Goal: Information Seeking & Learning: Learn about a topic

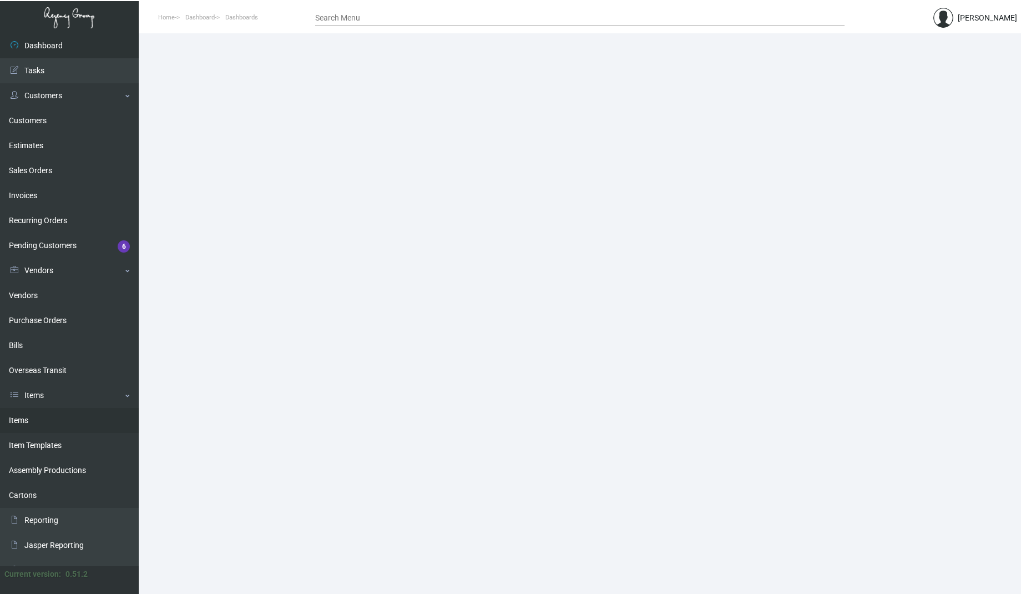
click at [40, 421] on link "Items" at bounding box center [69, 420] width 139 height 25
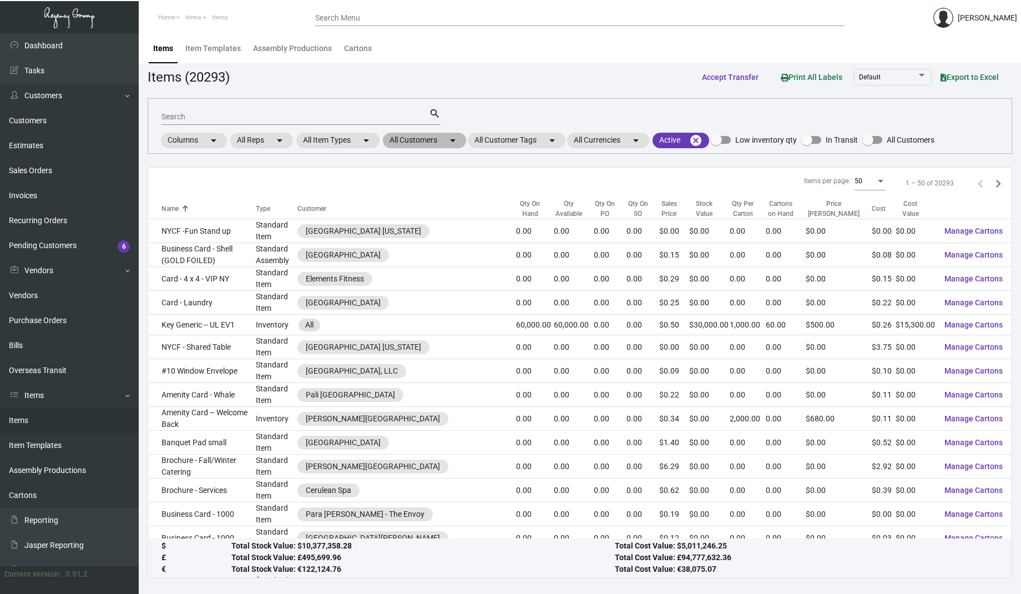
click at [436, 139] on mat-chip "All Customers arrow_drop_down" at bounding box center [424, 141] width 83 height 16
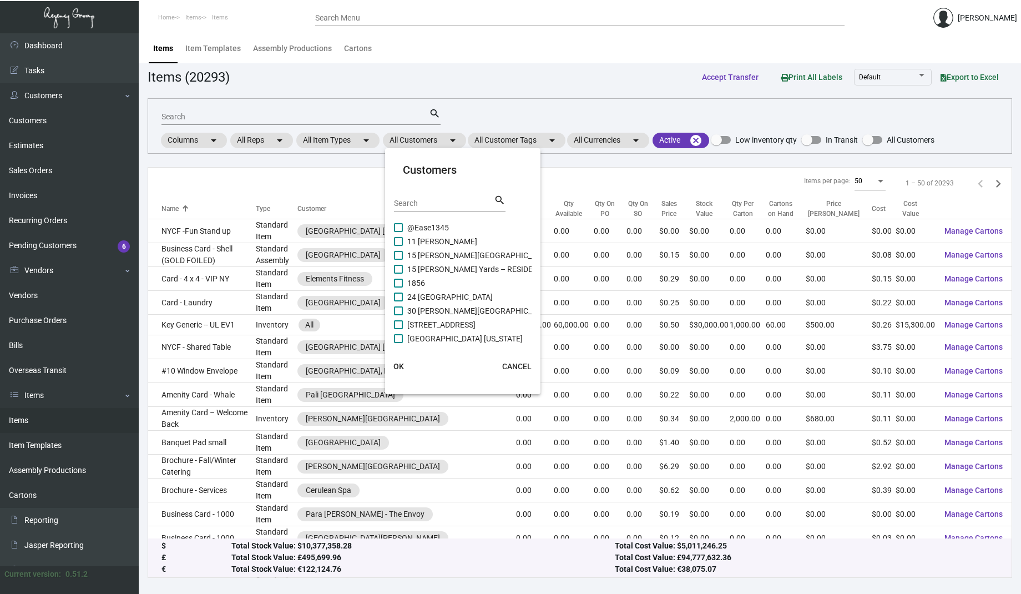
click at [415, 203] on input "Search" at bounding box center [444, 203] width 100 height 9
type input "[PERSON_NAME]"
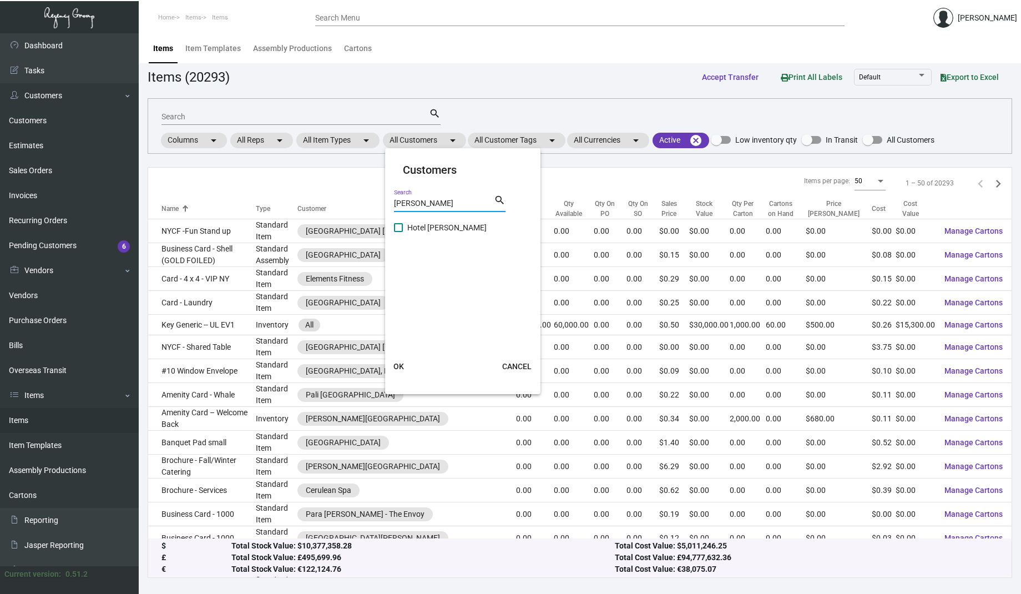
click at [417, 225] on span "Hotel [PERSON_NAME]" at bounding box center [446, 227] width 79 height 13
click at [399, 232] on input "Hotel [PERSON_NAME]" at bounding box center [398, 232] width 1 height 1
checkbox input "true"
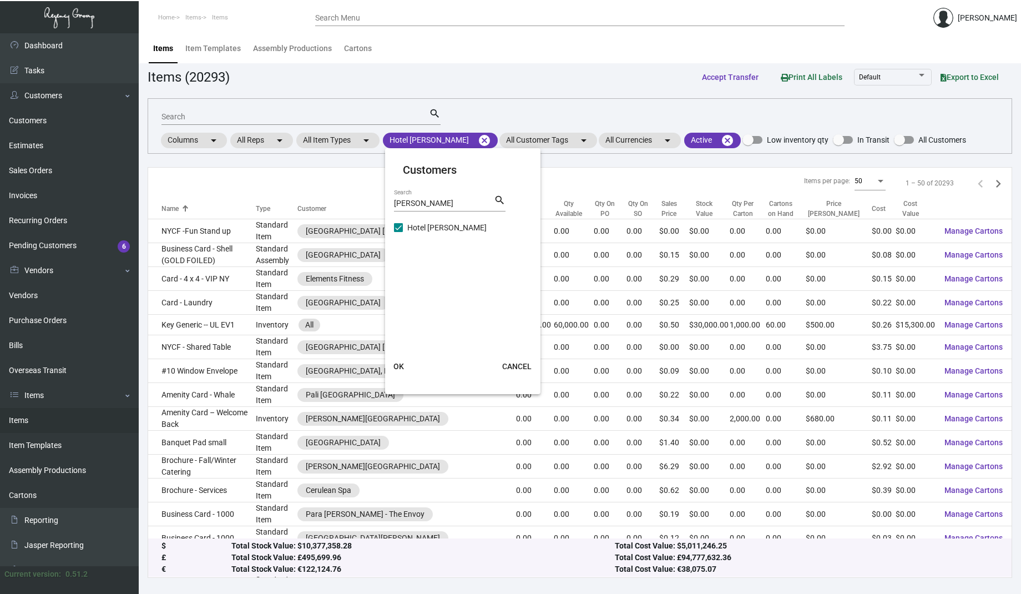
click at [403, 360] on button "OK" at bounding box center [399, 366] width 36 height 20
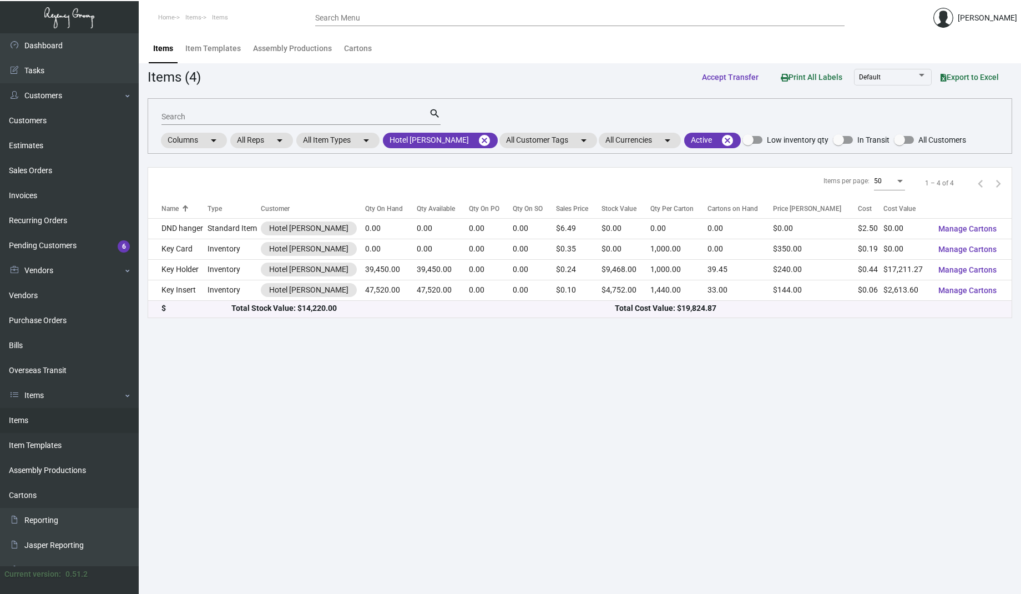
click at [252, 114] on input "Search" at bounding box center [296, 117] width 268 height 9
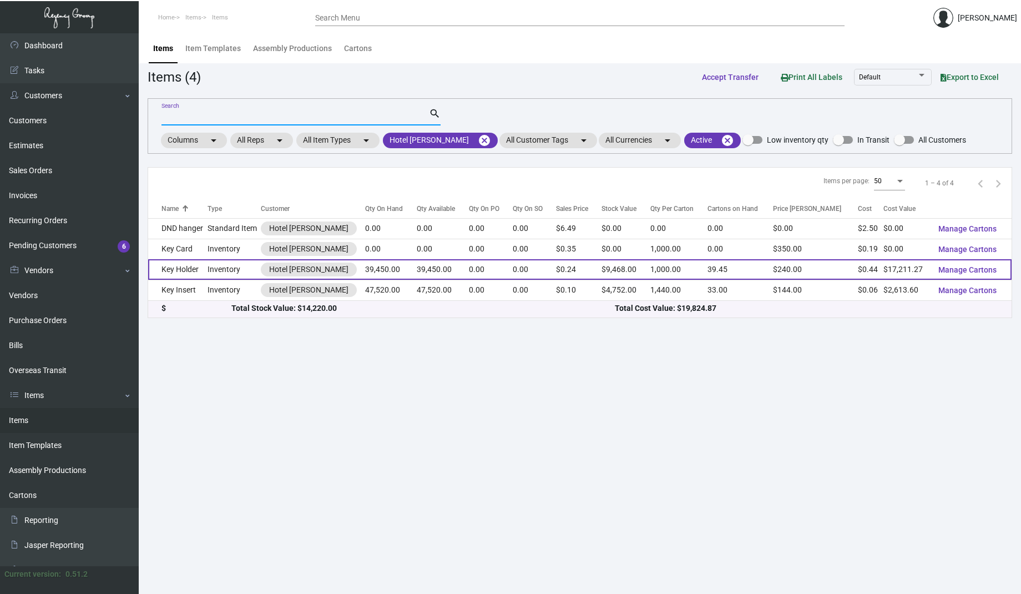
click at [191, 270] on td "Key Holder" at bounding box center [177, 269] width 59 height 21
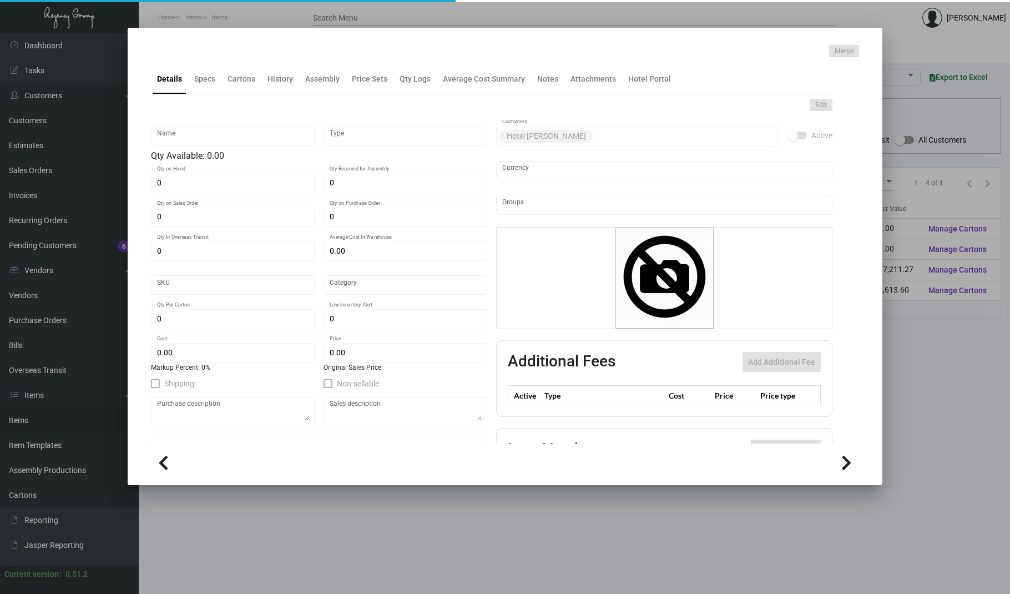
type input "Key Holder"
type input "Inventory"
type input "39,450"
type input "$ 0.43628"
type input "Standard"
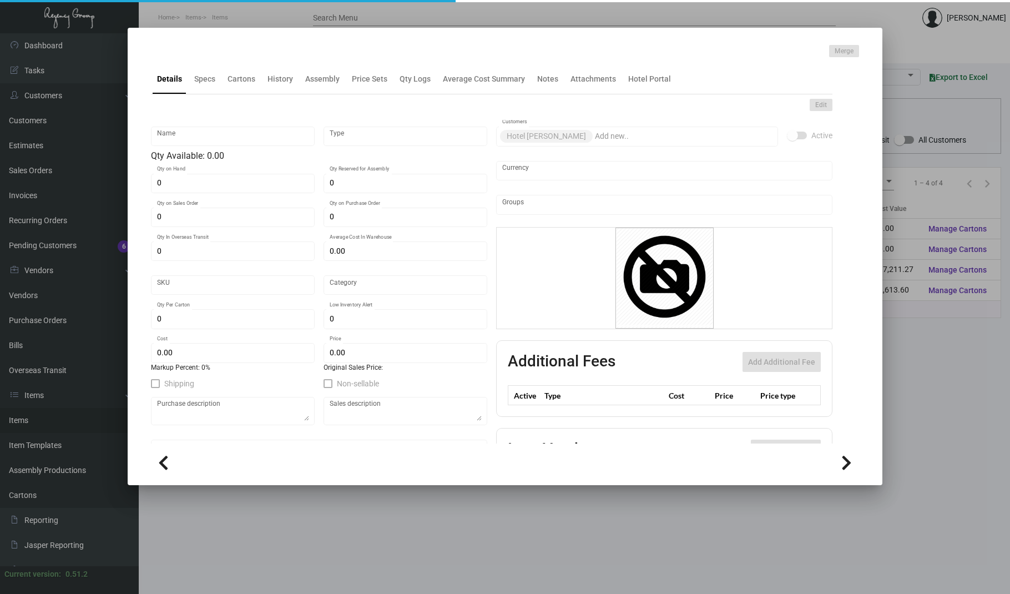
type input "1,000"
type input "$ 0.43628"
type input "$ 0.24"
checkbox input "true"
type input "United States Dollar $"
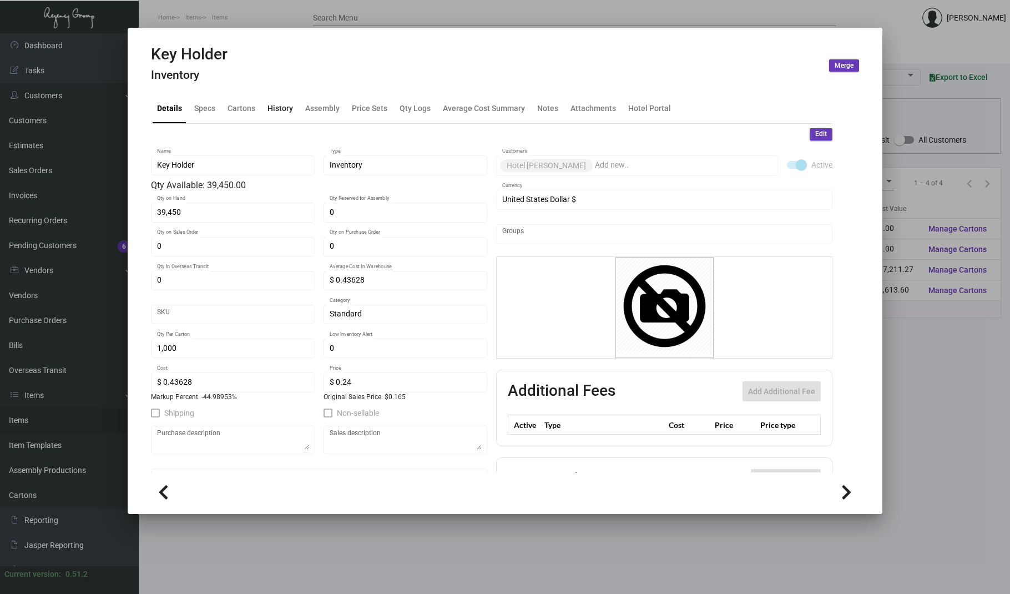
click at [288, 109] on div "History" at bounding box center [281, 108] width 26 height 12
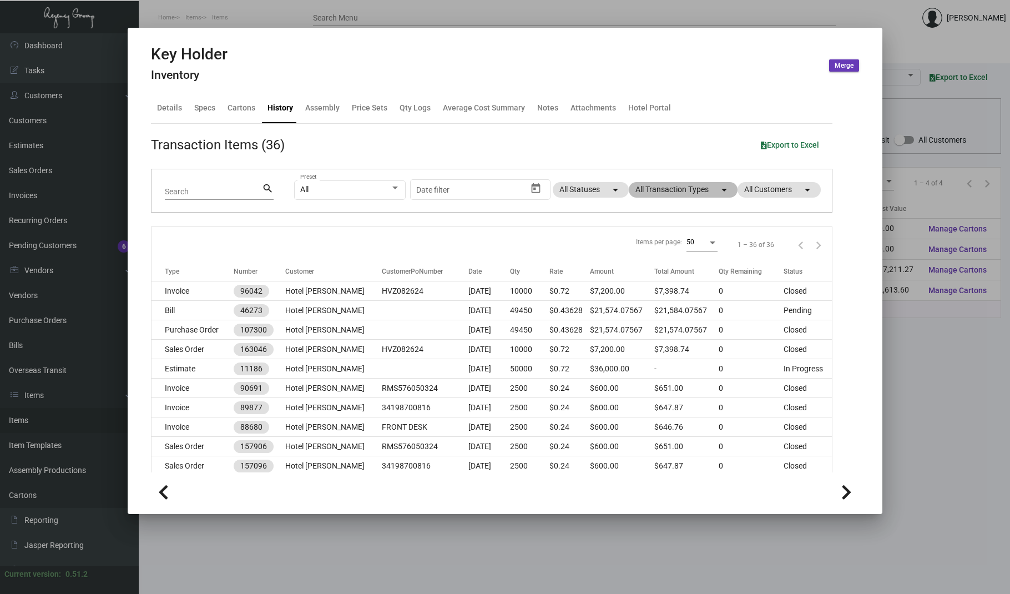
click at [662, 192] on mat-chip "All Transaction Types arrow_drop_down" at bounding box center [683, 190] width 109 height 16
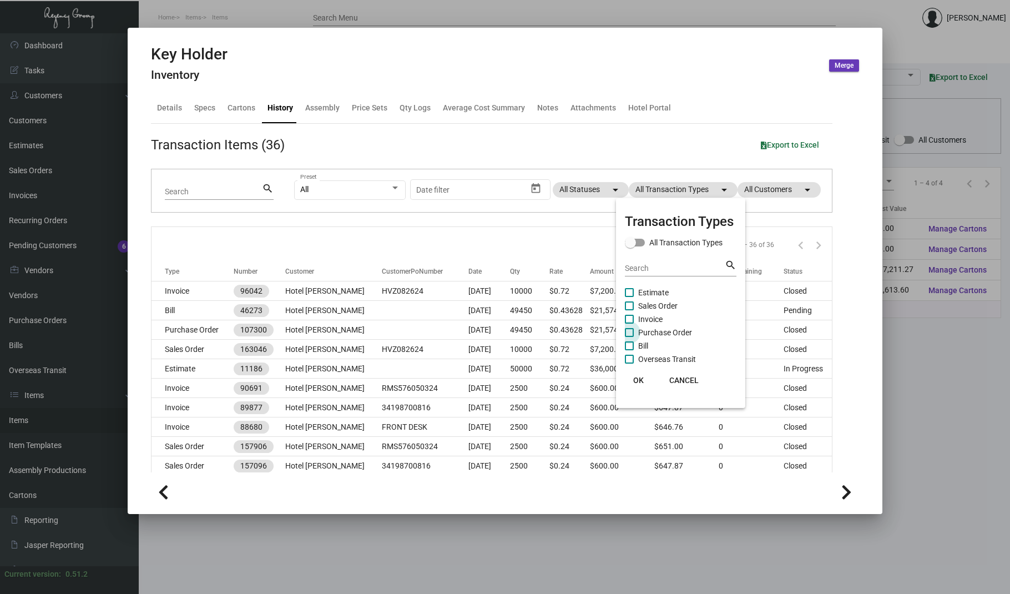
click at [667, 331] on span "Purchase Order" at bounding box center [665, 332] width 54 height 13
click at [629, 337] on input "Purchase Order" at bounding box center [629, 337] width 1 height 1
checkbox input "true"
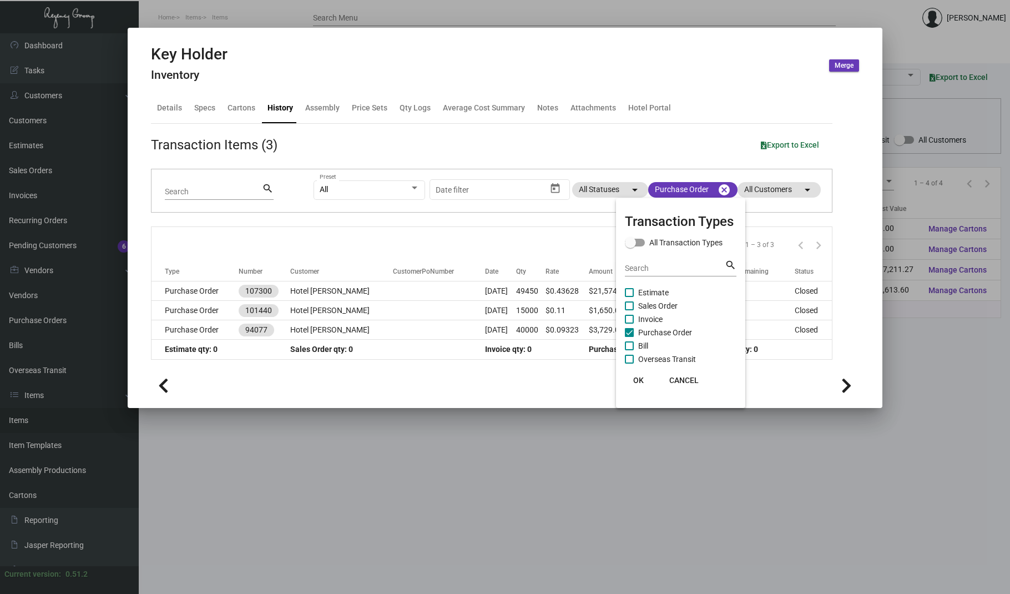
click at [639, 380] on span "OK" at bounding box center [638, 380] width 11 height 9
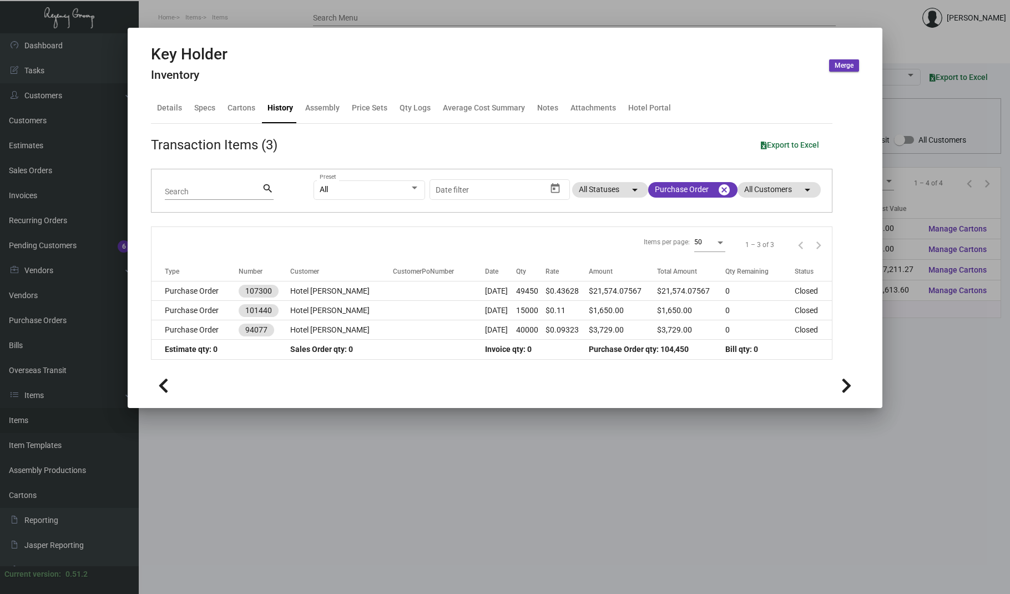
click at [727, 107] on div "Details Specs Cartons History Assembly Price Sets Qty Logs Average Cost Summary…" at bounding box center [492, 108] width 682 height 30
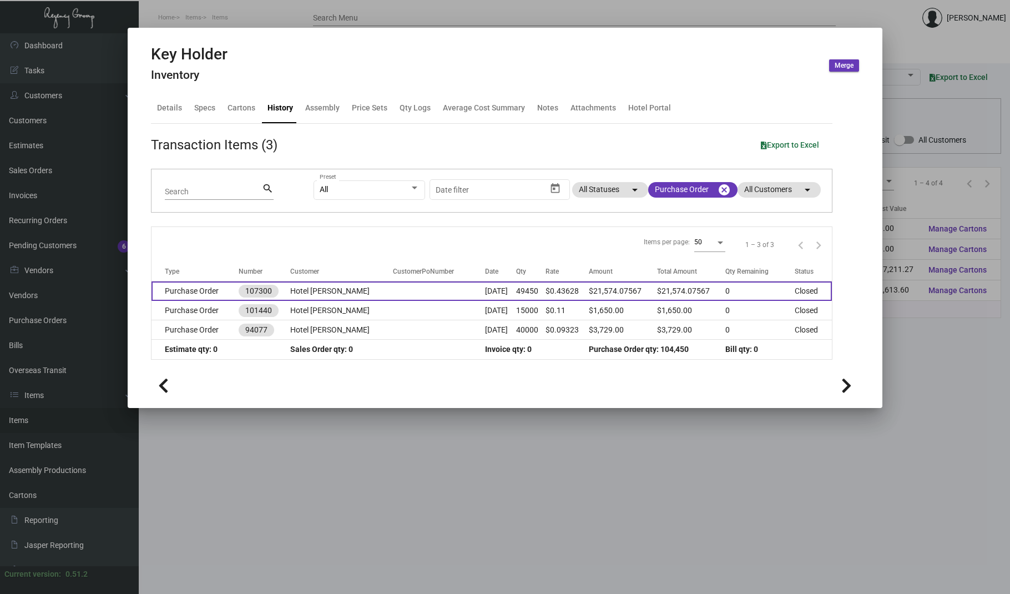
click at [398, 291] on td at bounding box center [439, 290] width 92 height 19
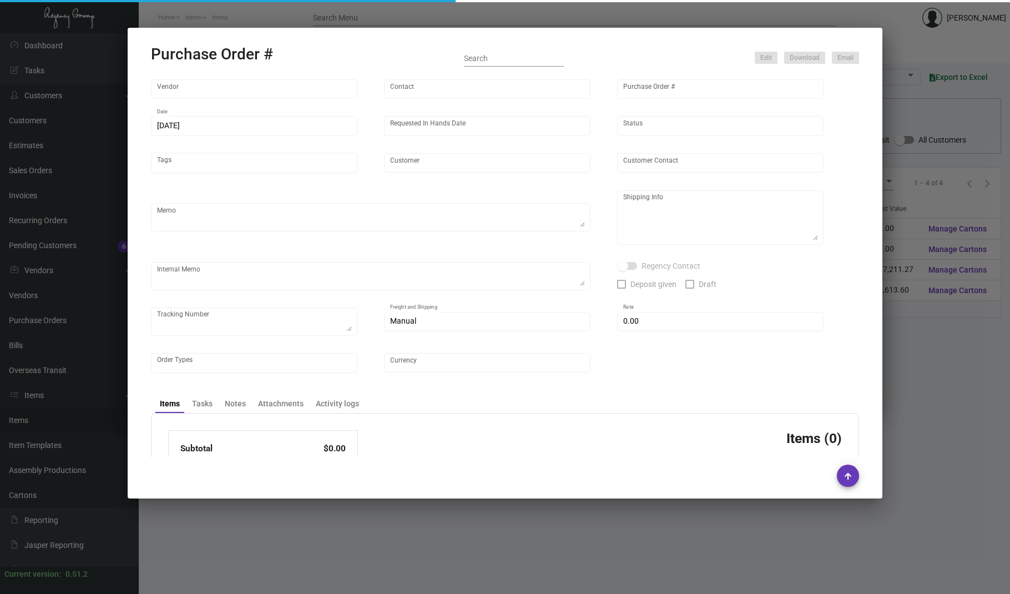
type input "Team Concept"
type input "[PERSON_NAME]"
type input "107300"
type input "[DATE]"
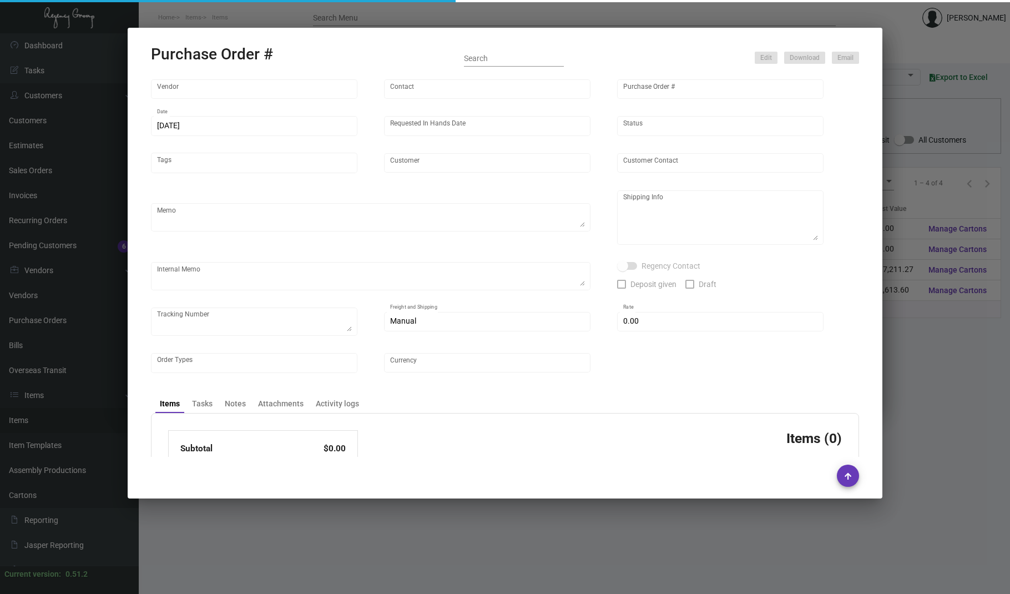
type input "Hotel [PERSON_NAME]"
type textarea "PLEASE SEND PDF PROOFS TO OUR ART TEAM ; [EMAIL_ADDRESS][DOMAIN_NAME] WITH ME I…"
type textarea "Split Shipping - See below: 10K DIRECT TO HOTEL: [GEOGRAPHIC_DATA][PERSON_NAME]…"
type textarea "9.10 - Proofs sent over; APPROVED. // Estimated ship date set for 9/24. 10,000 …"
type input "$ 0.00"
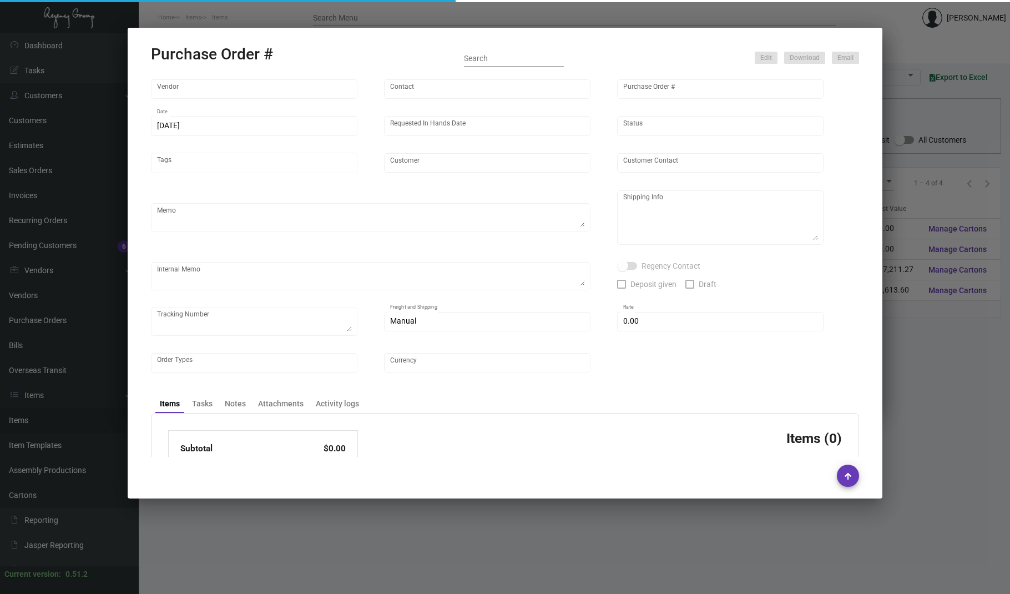
type input "United States Dollar $"
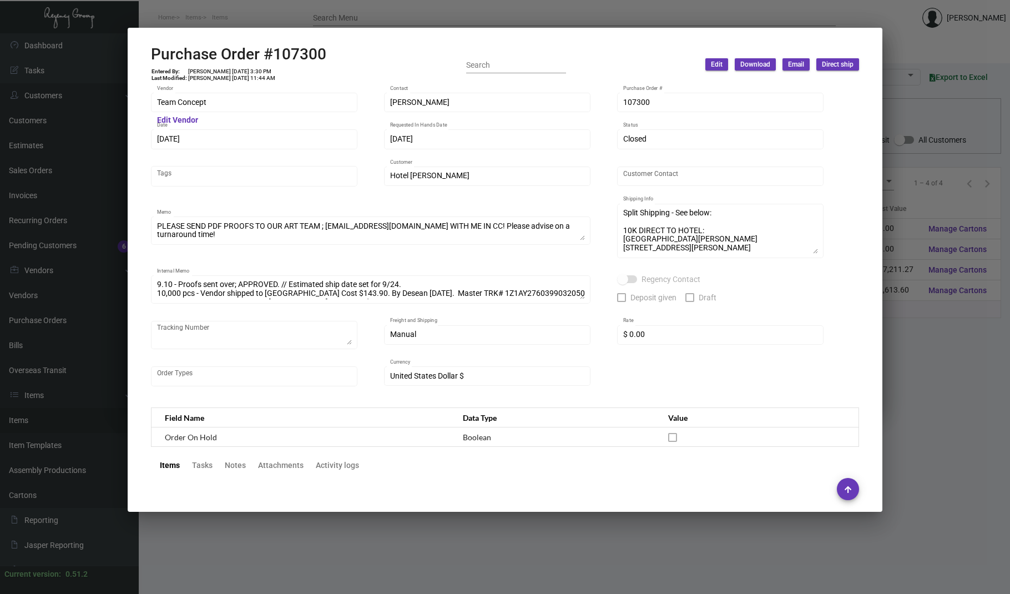
click at [299, 49] on h2 "Purchase Order #107300" at bounding box center [238, 54] width 175 height 19
copy h2 "107300"
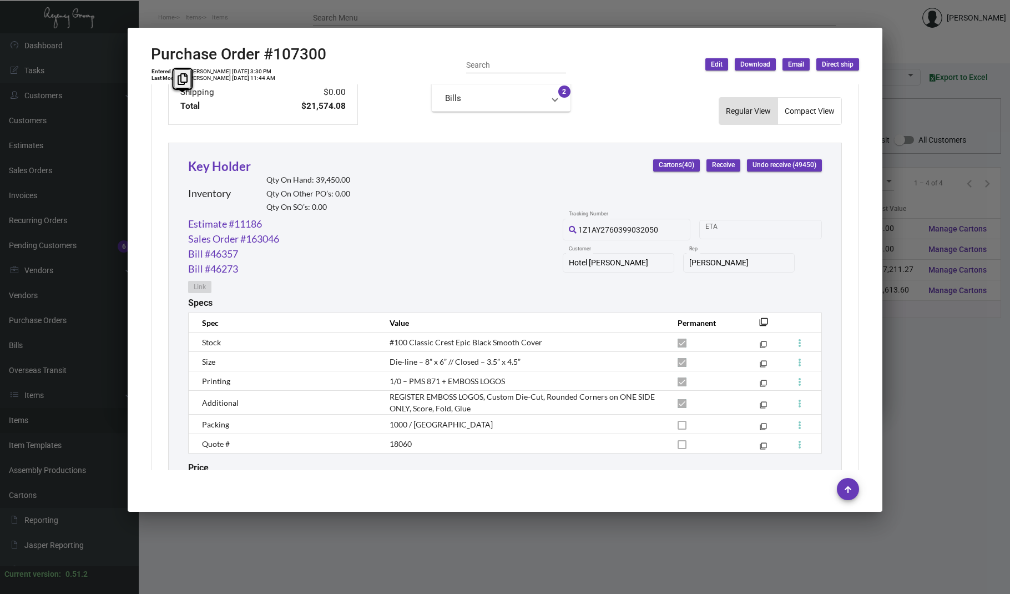
scroll to position [547, 0]
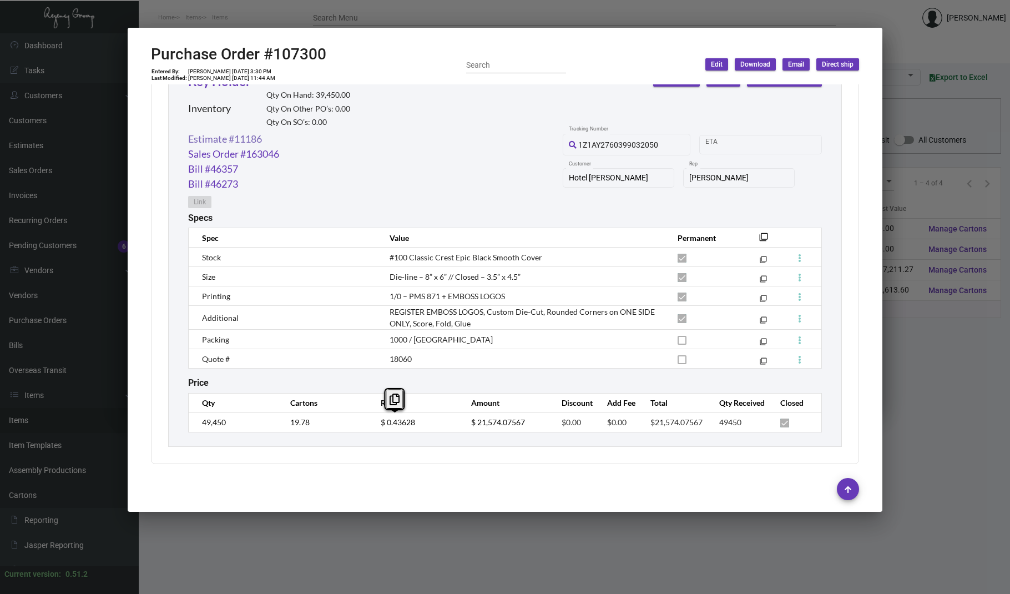
click at [226, 132] on link "Estimate #11186" at bounding box center [225, 139] width 74 height 15
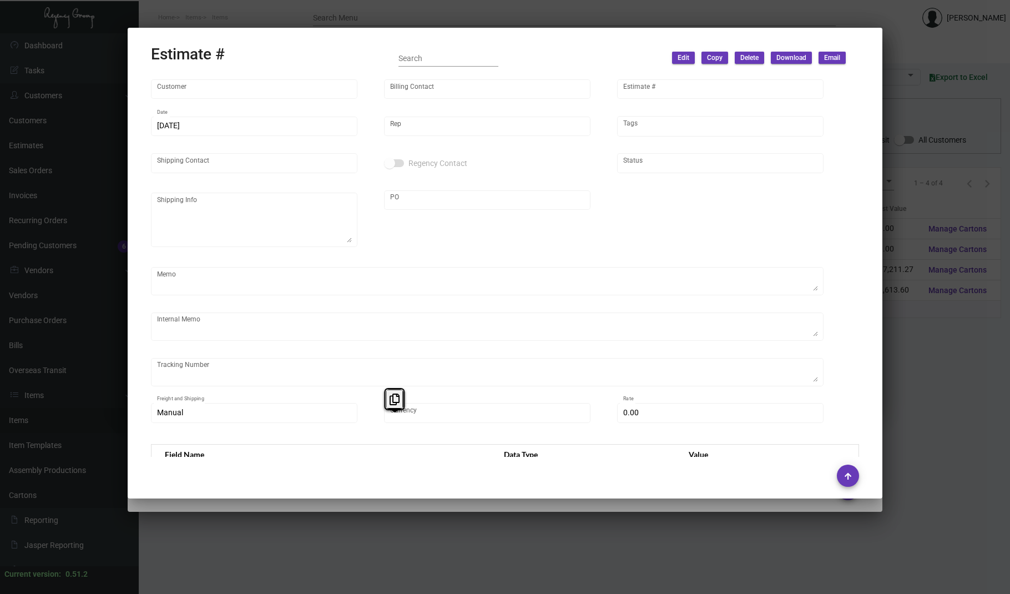
type input "Hotel [PERSON_NAME]"
type input "[PERSON_NAME]"
type input "11186"
type input "[DATE]"
type input "[PERSON_NAME]"
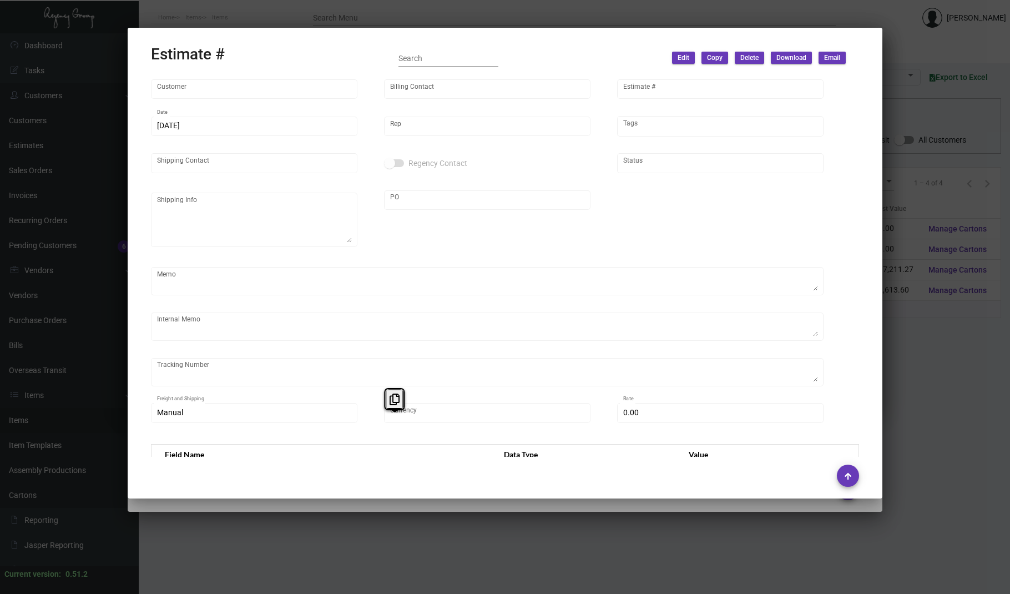
type input "[PERSON_NAME]"
type input "United States Dollar $"
type input "$ 0.00"
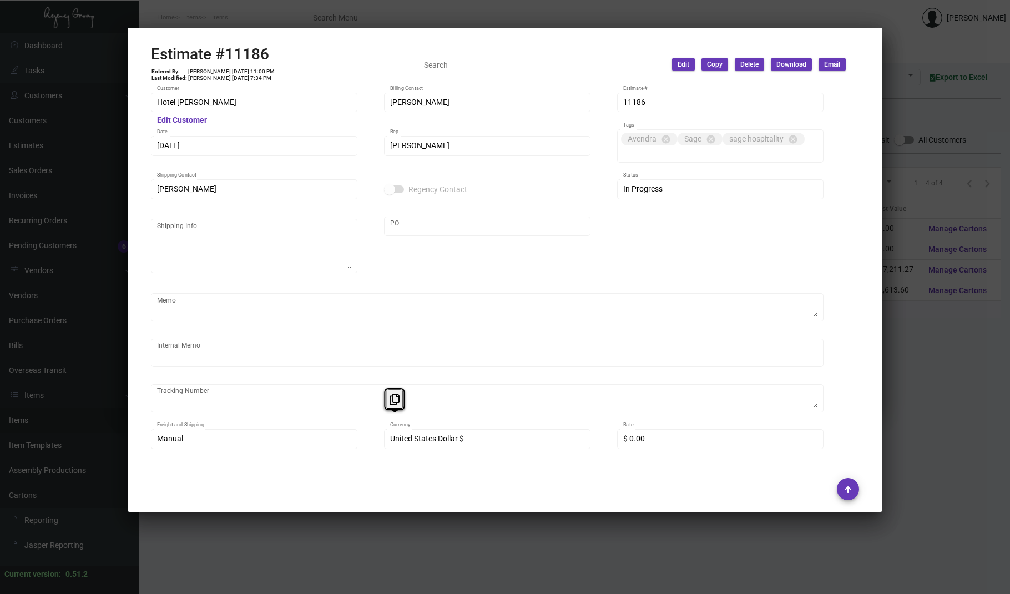
click at [243, 50] on h2 "Estimate #11186" at bounding box center [213, 54] width 124 height 19
copy h2 "11186"
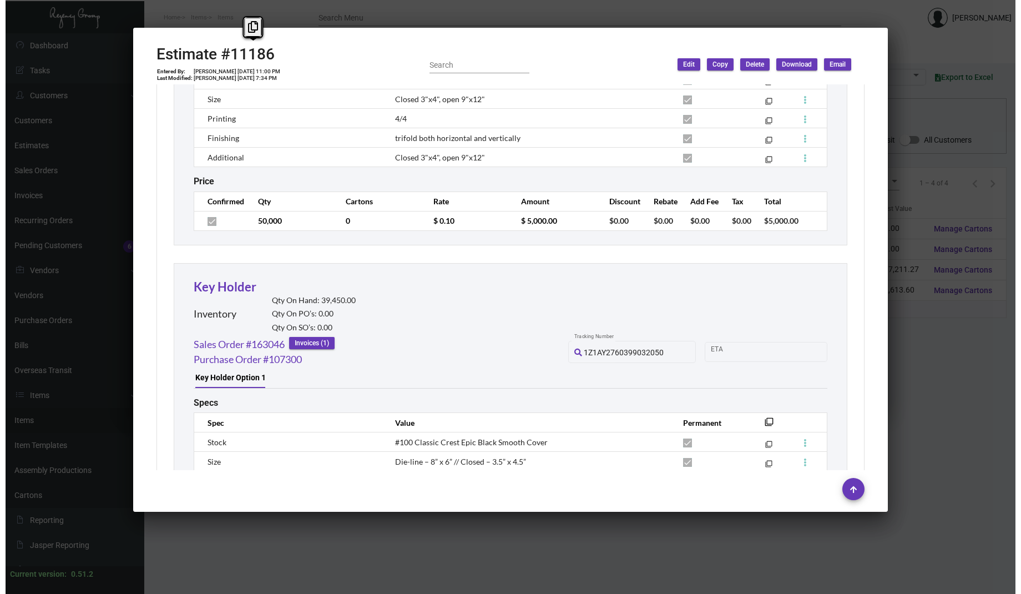
scroll to position [962, 0]
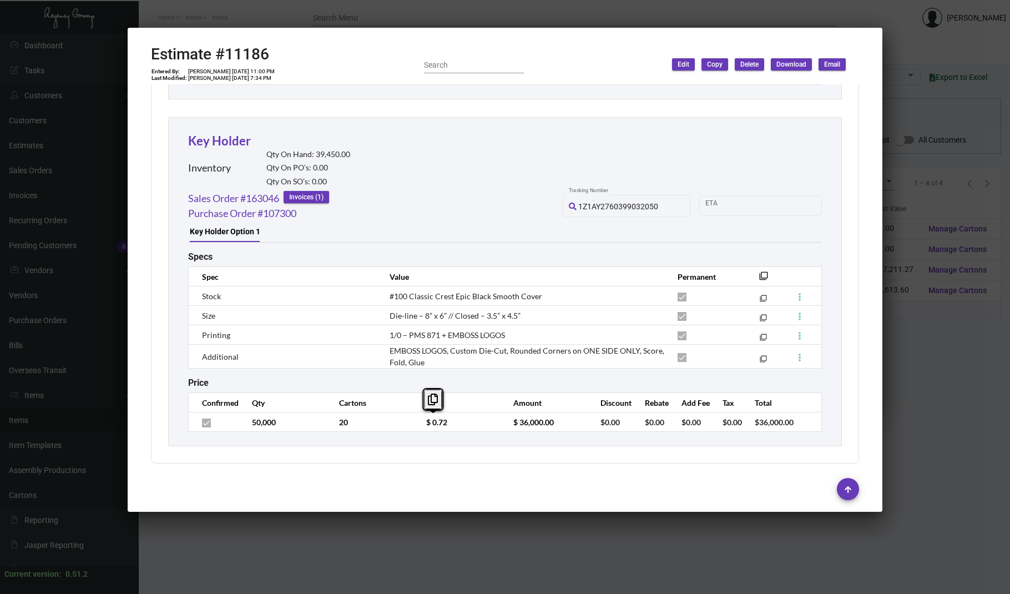
drag, startPoint x: 9, startPoint y: 254, endPoint x: 29, endPoint y: 261, distance: 21.2
click at [9, 254] on div at bounding box center [505, 297] width 1010 height 594
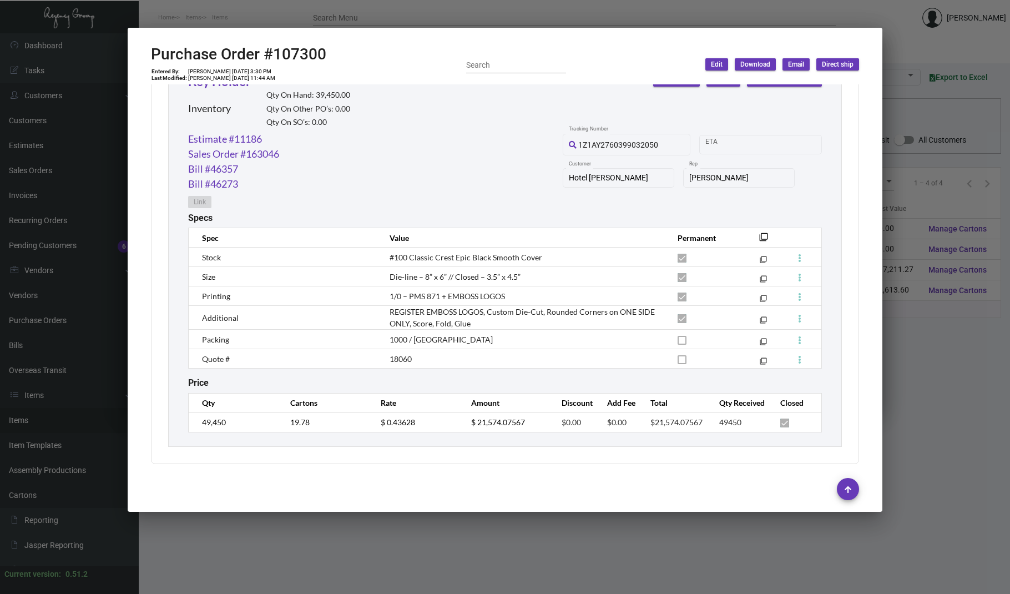
click at [60, 293] on div at bounding box center [505, 297] width 1010 height 594
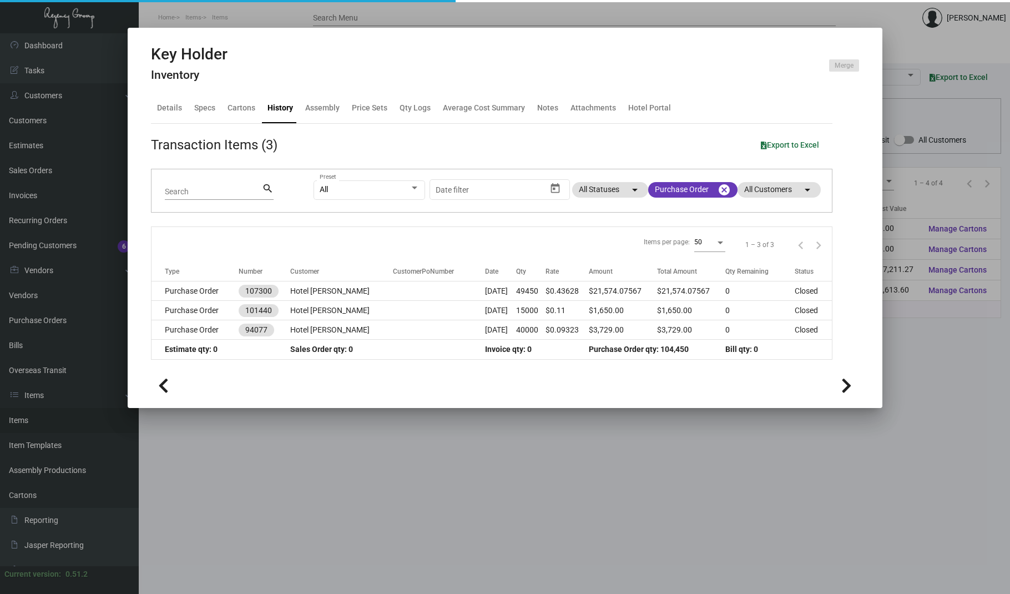
click at [33, 429] on div at bounding box center [505, 297] width 1010 height 594
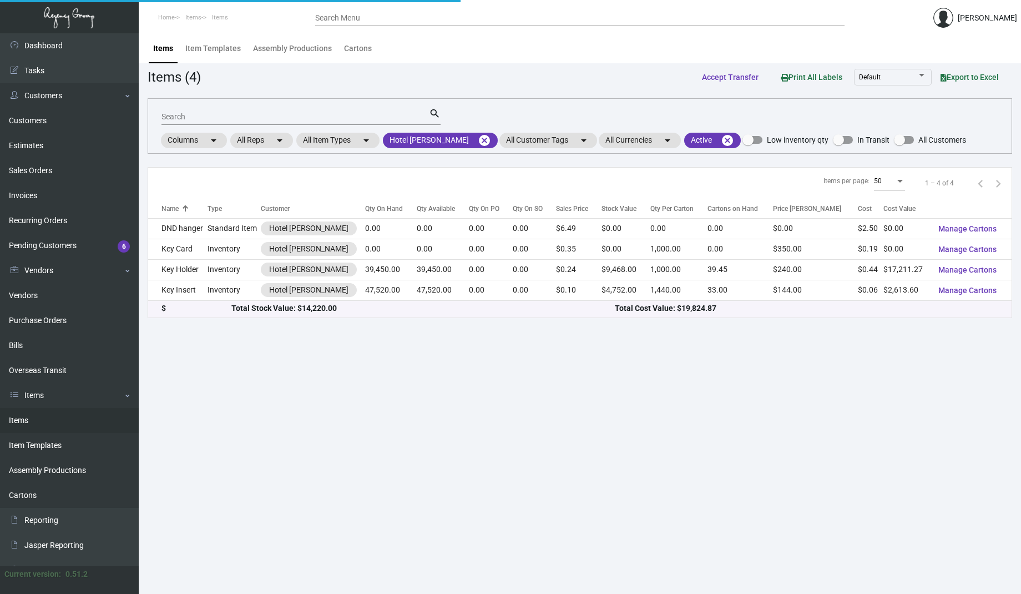
click at [29, 425] on link "Items" at bounding box center [69, 420] width 139 height 25
click at [478, 142] on mat-icon "cancel" at bounding box center [484, 140] width 13 height 13
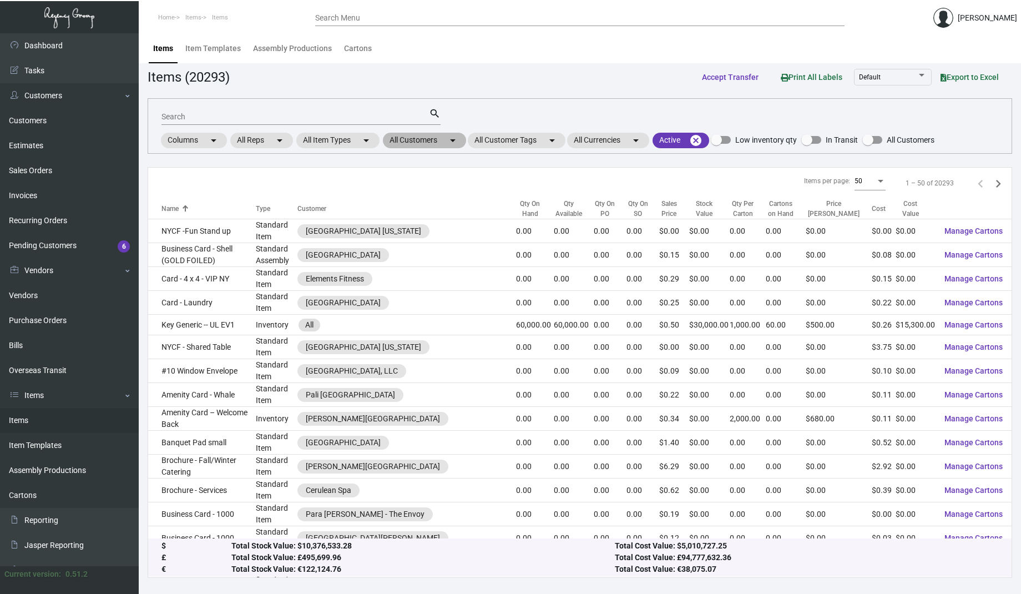
click at [425, 141] on mat-chip "All Customers arrow_drop_down" at bounding box center [424, 141] width 83 height 16
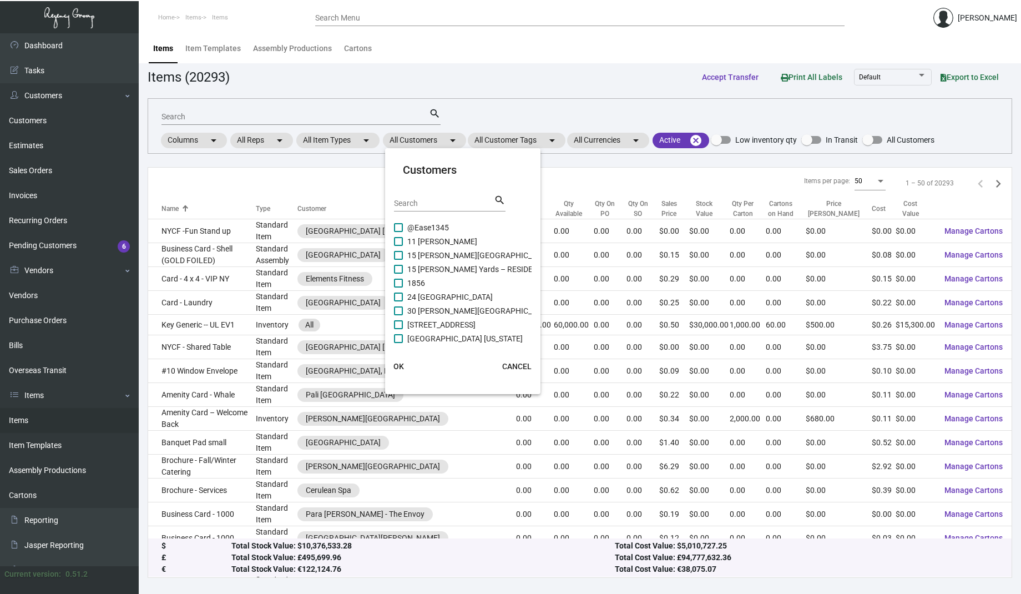
click at [410, 199] on input "Search" at bounding box center [444, 203] width 100 height 9
type input "augustine"
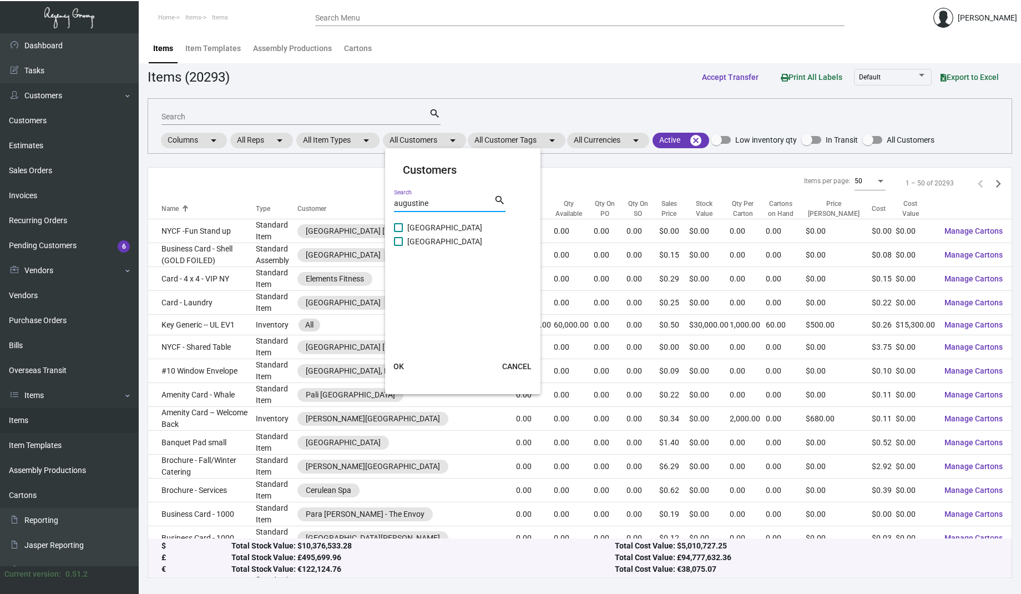
click at [442, 224] on span "[GEOGRAPHIC_DATA]" at bounding box center [444, 227] width 75 height 13
click at [399, 232] on input "[GEOGRAPHIC_DATA]" at bounding box center [398, 232] width 1 height 1
checkbox input "true"
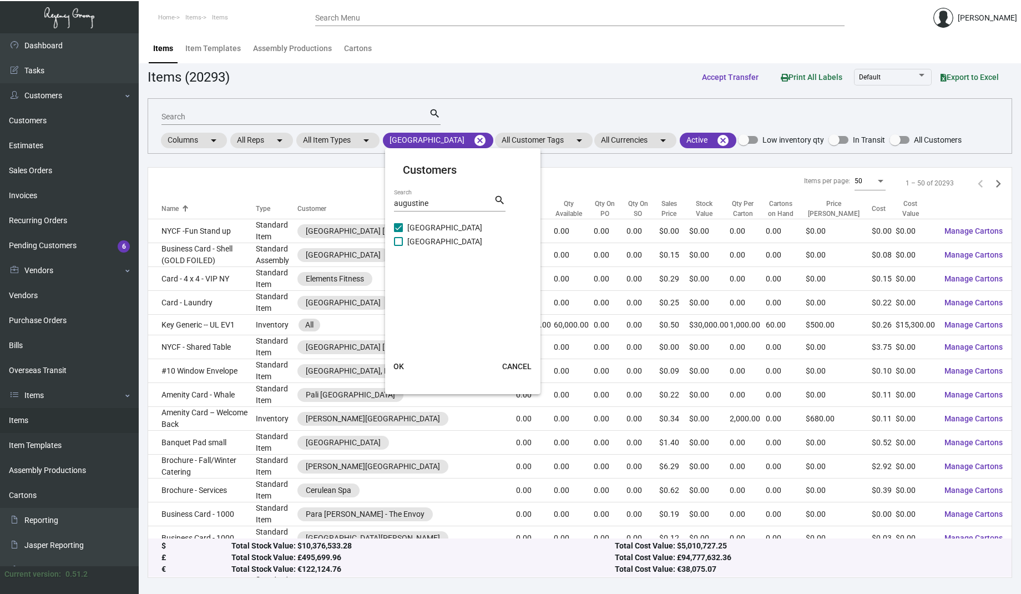
click at [402, 369] on span "OK" at bounding box center [399, 366] width 11 height 9
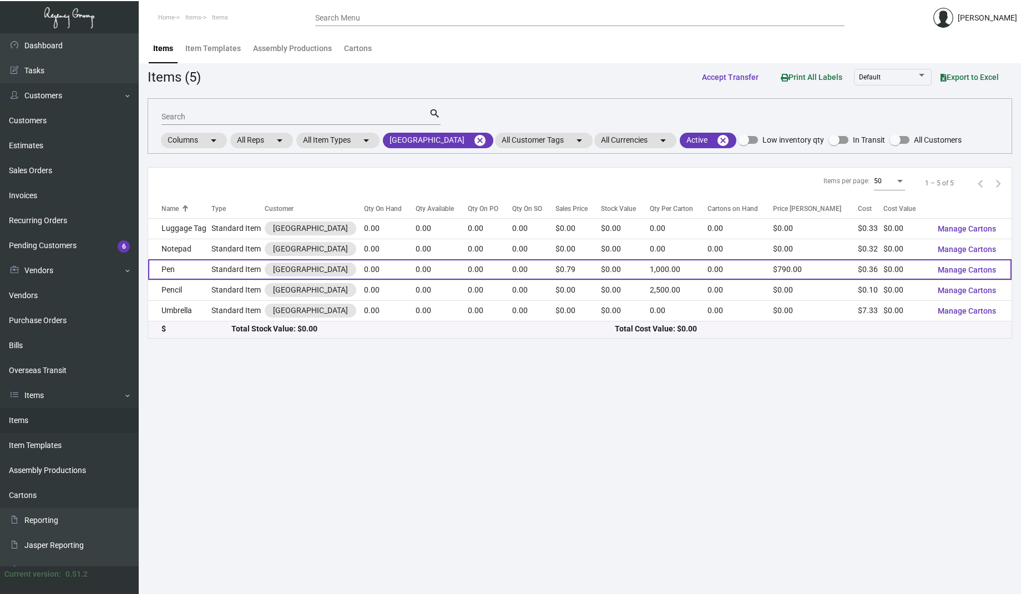
click at [201, 268] on td "Pen" at bounding box center [179, 269] width 63 height 21
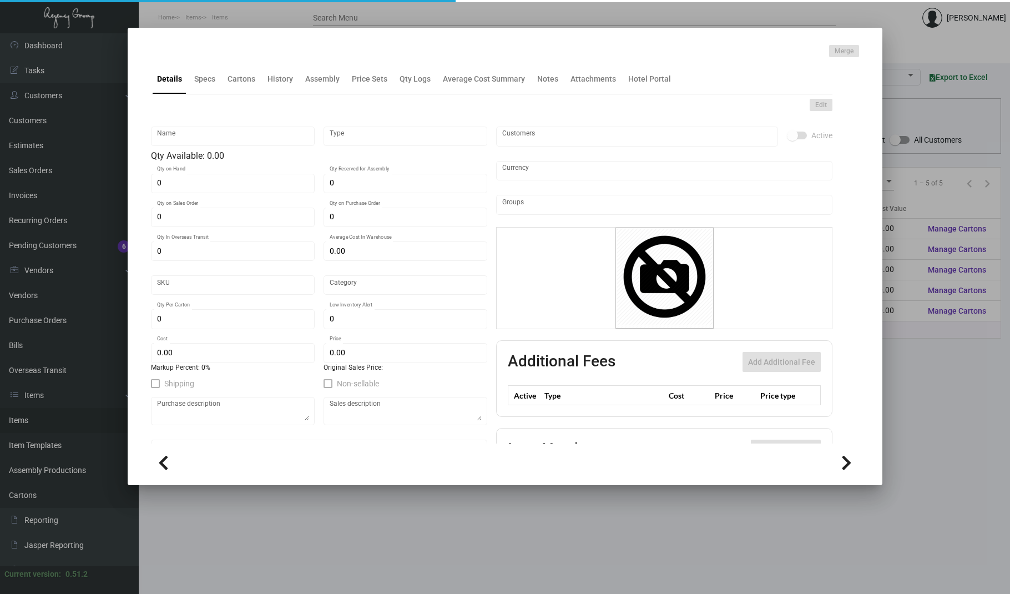
type input "Pen"
type input "Standard Item"
type input "$ 0.00"
type input "Overseas"
type input "1,000"
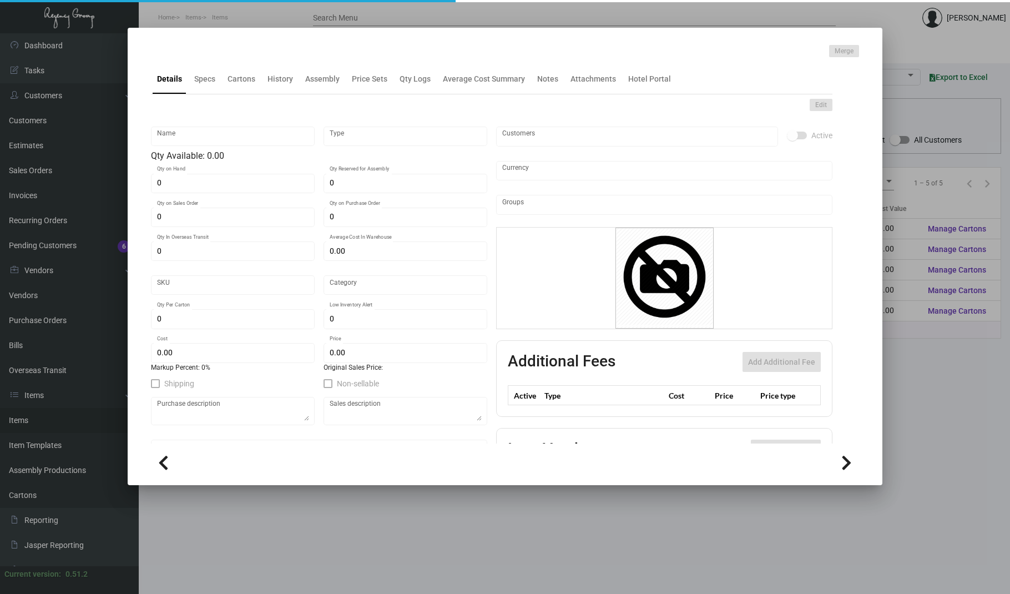
type input "$ 0.36"
type input "$ 0.79"
checkbox input "true"
type input "United States Dollar $"
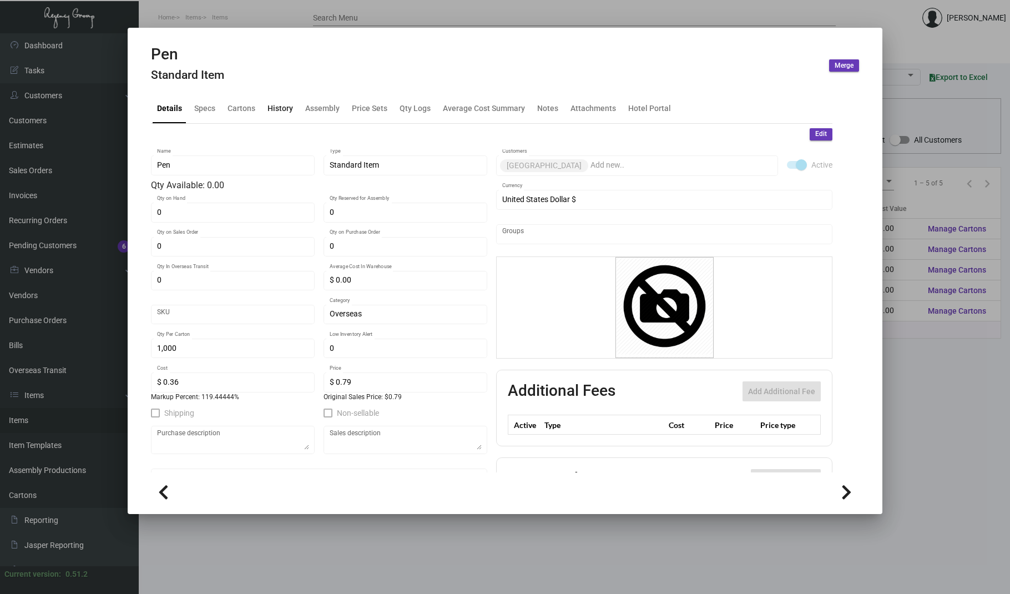
click at [278, 111] on div "History" at bounding box center [281, 108] width 26 height 12
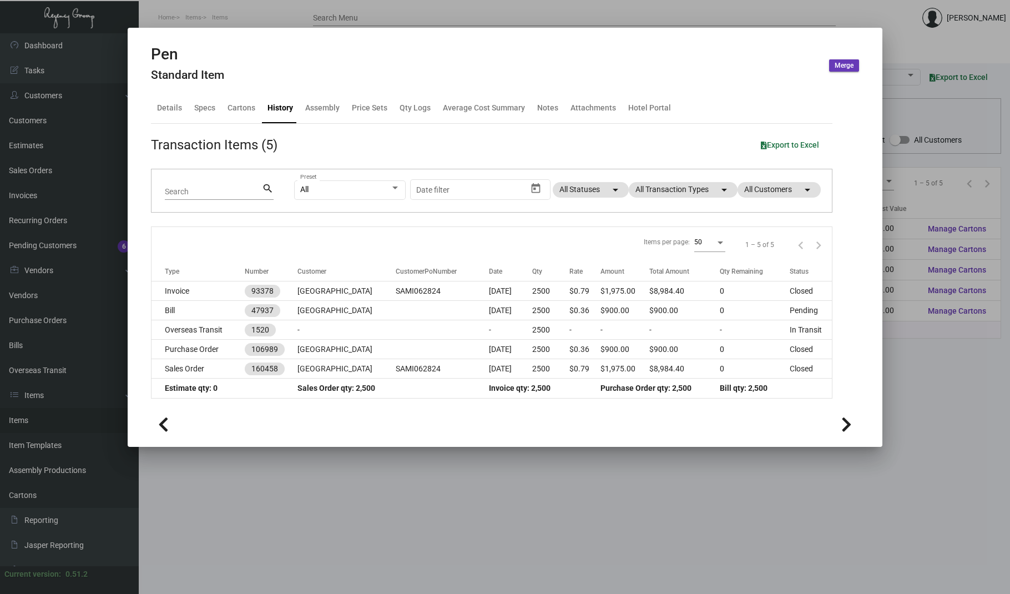
click at [80, 356] on div at bounding box center [505, 297] width 1010 height 594
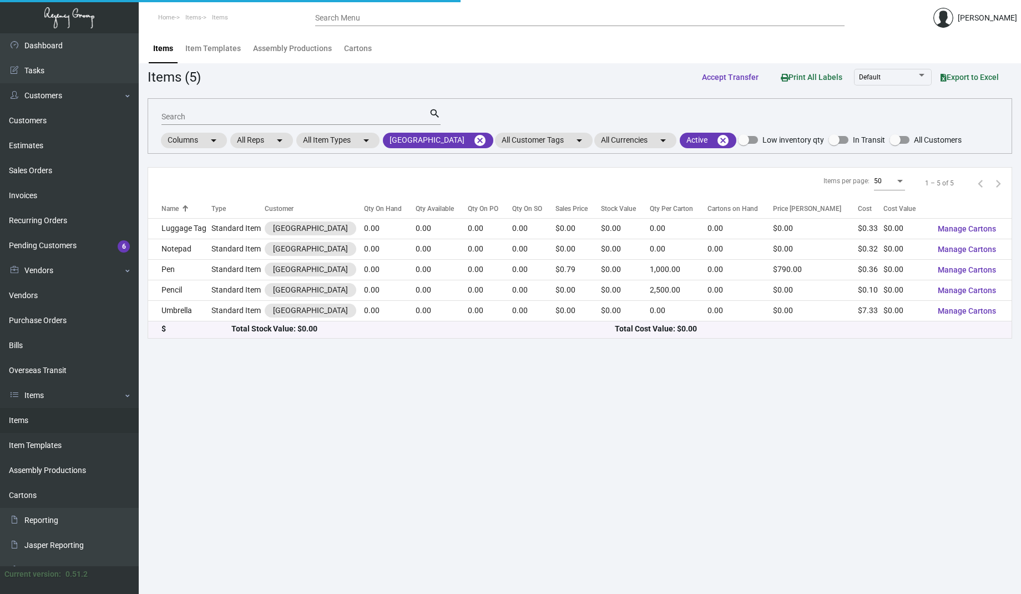
drag, startPoint x: 234, startPoint y: 484, endPoint x: 256, endPoint y: 465, distance: 29.6
click at [236, 485] on main "Items Item Templates Assembly Productions Cartons Items (5) Accept Transfer Pri…" at bounding box center [580, 313] width 883 height 561
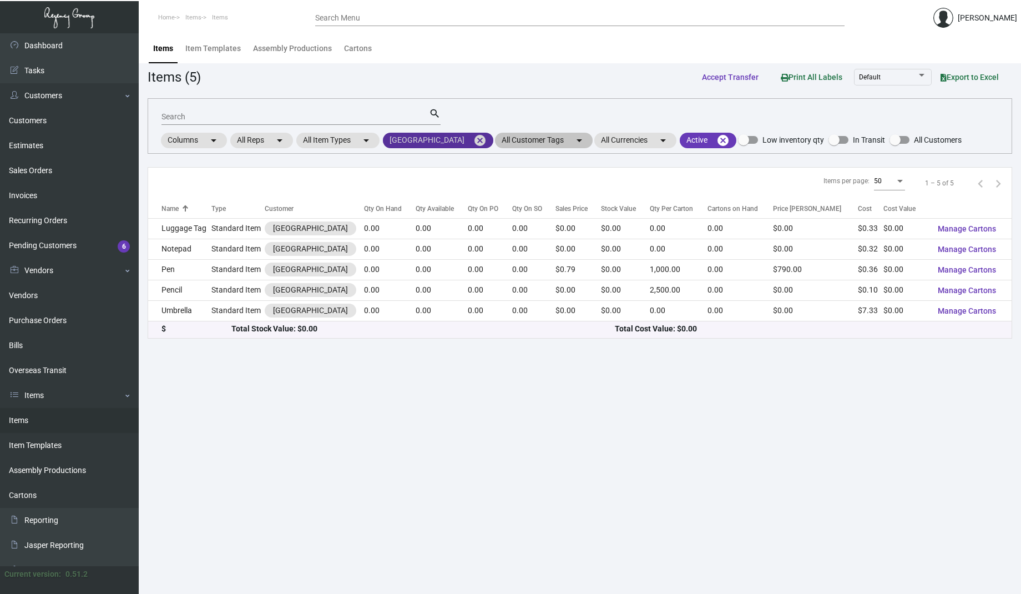
click at [478, 138] on mat-icon "cancel" at bounding box center [479, 140] width 13 height 13
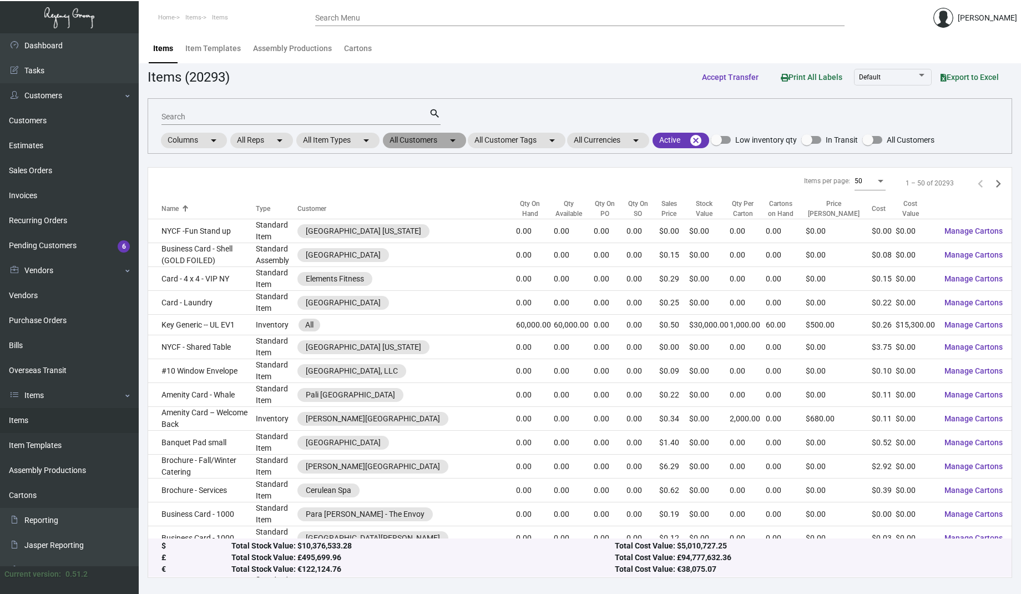
click at [409, 140] on mat-chip "All Customers arrow_drop_down" at bounding box center [424, 141] width 83 height 16
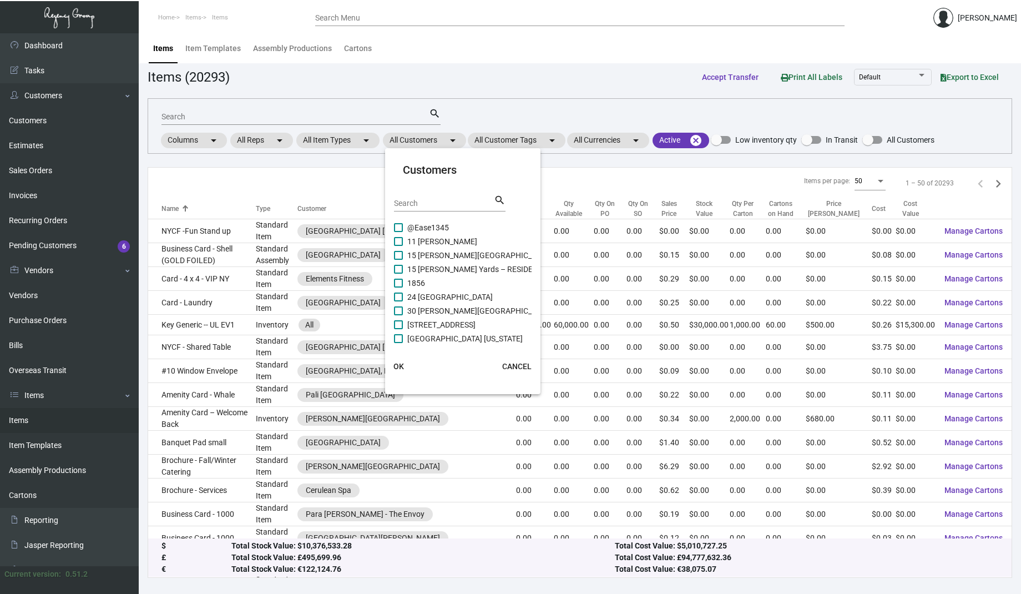
click at [407, 209] on div "Search" at bounding box center [444, 202] width 100 height 17
click at [411, 205] on input "Search" at bounding box center [444, 203] width 100 height 9
type input "oceana"
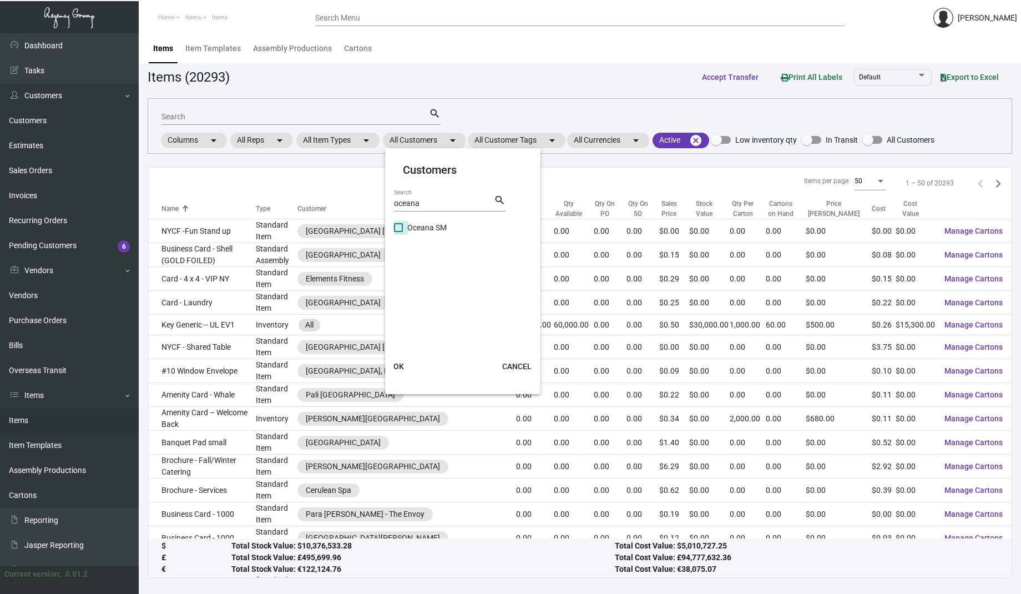
click at [424, 225] on span "Oceana SM" at bounding box center [426, 227] width 39 height 13
click at [399, 232] on input "Oceana SM" at bounding box center [398, 232] width 1 height 1
checkbox input "true"
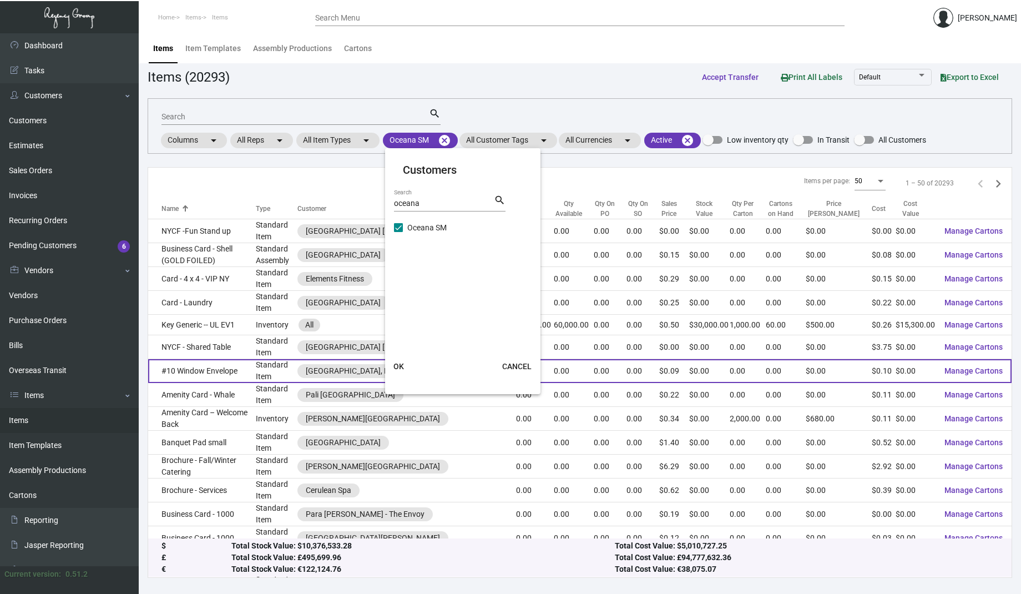
click at [396, 364] on span "OK" at bounding box center [399, 366] width 11 height 9
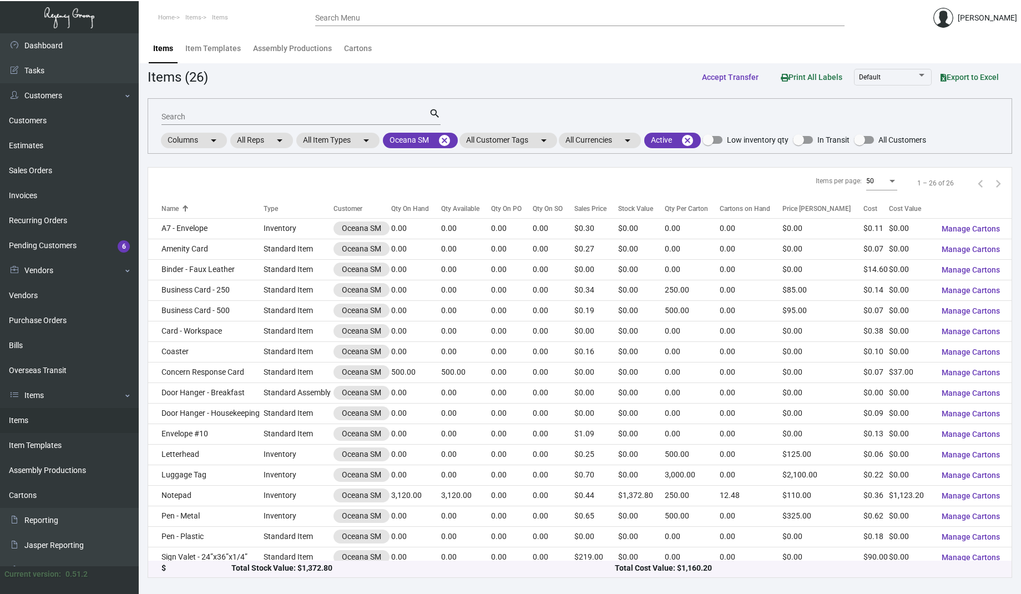
click at [471, 77] on div "Items (26) Accept Transfer Print All Labels Default Export to Excel" at bounding box center [580, 77] width 865 height 21
click at [203, 118] on input "Search" at bounding box center [296, 117] width 268 height 9
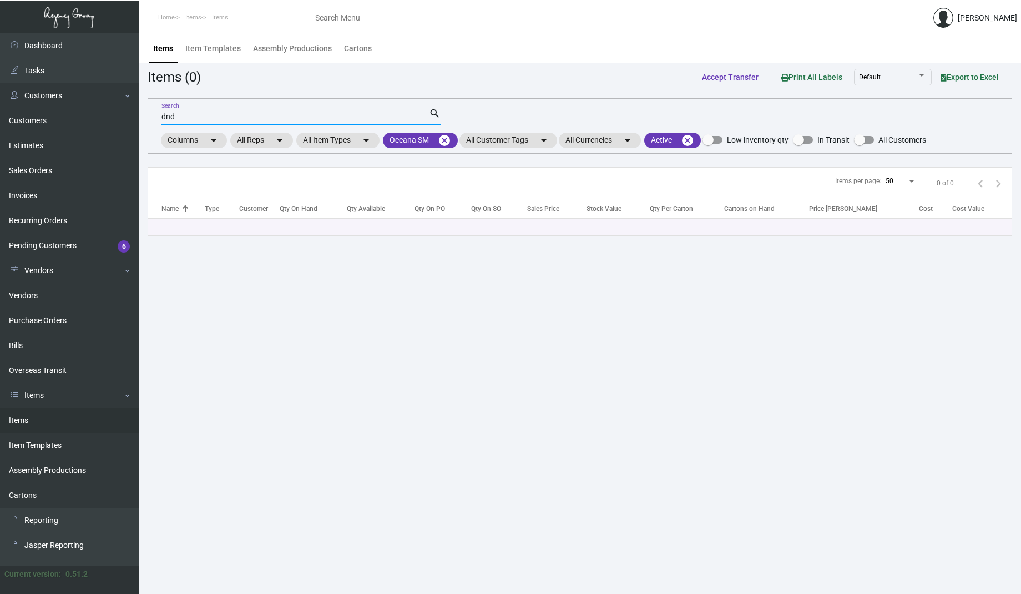
click at [500, 429] on main "Items Item Templates Assembly Productions Cartons Items (0) Accept Transfer Pri…" at bounding box center [580, 313] width 883 height 561
click at [437, 352] on main "Items Item Templates Assembly Productions Cartons Items (0) Accept Transfer Pri…" at bounding box center [580, 313] width 883 height 561
click at [220, 99] on mat-form-field "dnd Search search" at bounding box center [301, 116] width 279 height 34
click at [214, 122] on div "dnd Search" at bounding box center [296, 116] width 268 height 17
click at [216, 115] on input "dnd" at bounding box center [296, 117] width 268 height 9
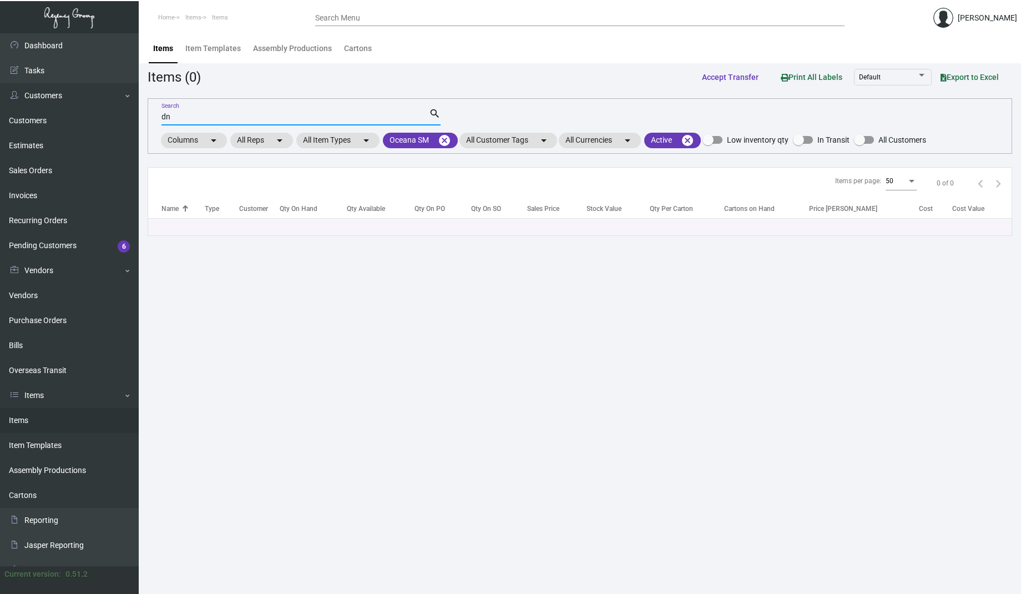
type input "d"
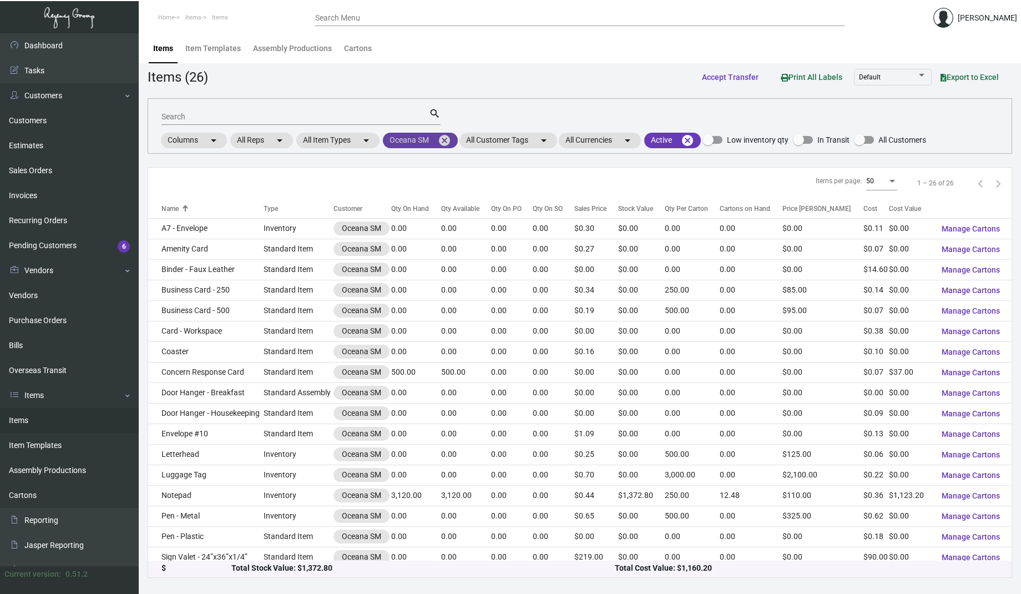
click at [448, 138] on mat-icon "cancel" at bounding box center [444, 140] width 13 height 13
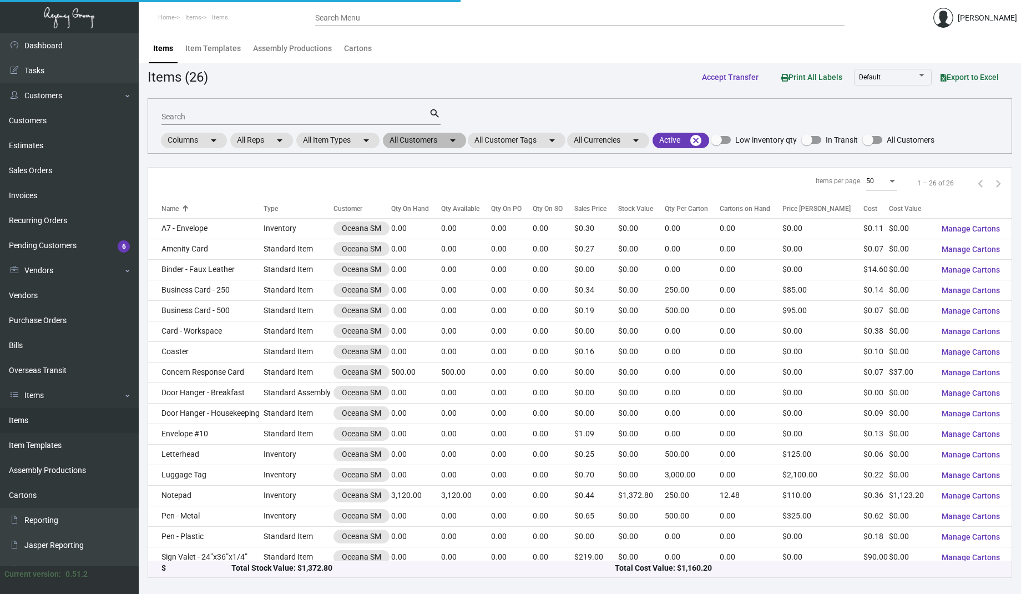
click at [414, 137] on mat-chip "All Customers arrow_drop_down" at bounding box center [424, 141] width 83 height 16
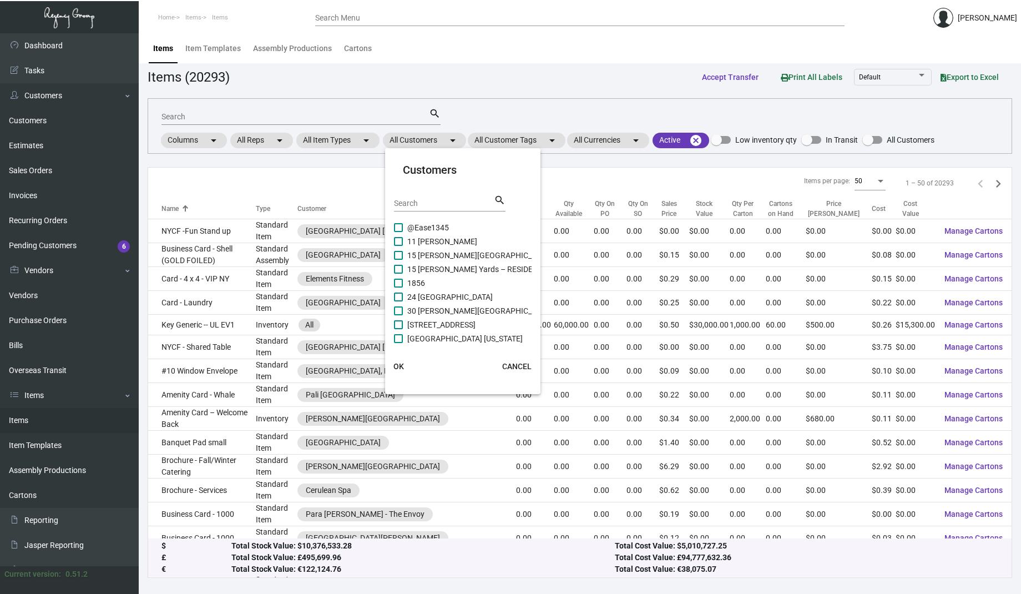
click at [422, 203] on input "Search" at bounding box center [444, 203] width 100 height 9
type input "augustine"
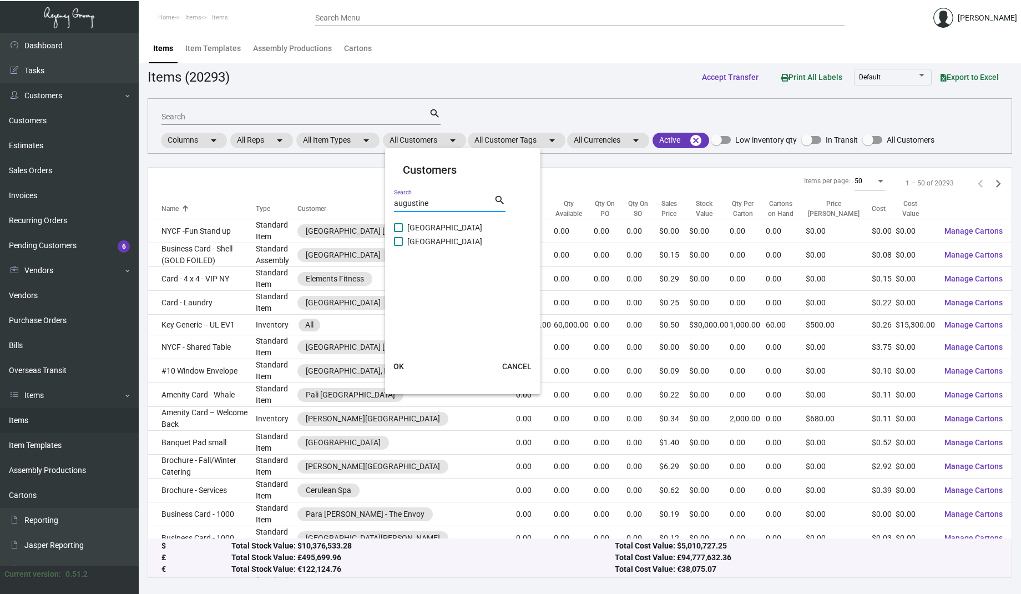
click at [423, 223] on span "[GEOGRAPHIC_DATA]" at bounding box center [444, 227] width 75 height 13
click at [399, 232] on input "[GEOGRAPHIC_DATA]" at bounding box center [398, 232] width 1 height 1
checkbox input "true"
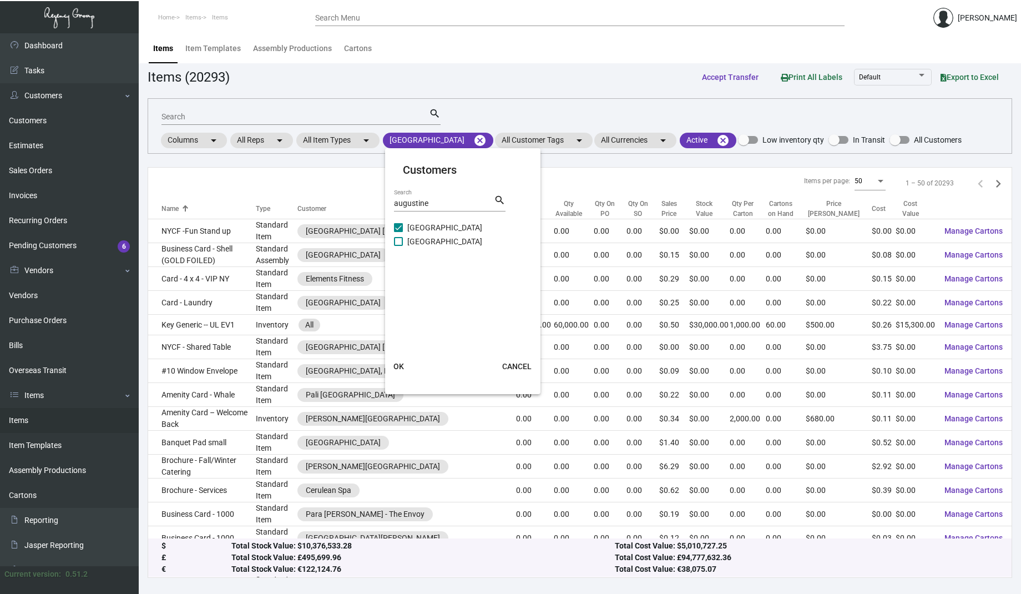
click at [423, 243] on span "[GEOGRAPHIC_DATA]" at bounding box center [444, 241] width 75 height 13
click at [399, 246] on input "[GEOGRAPHIC_DATA]" at bounding box center [398, 246] width 1 height 1
checkbox input "true"
click at [394, 365] on span "OK" at bounding box center [399, 366] width 11 height 9
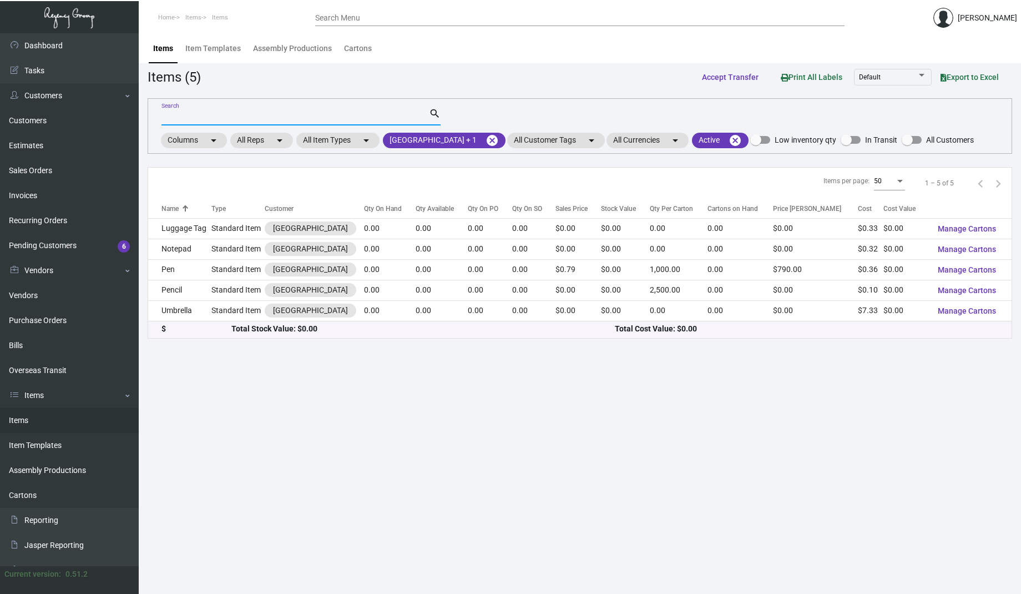
click at [333, 114] on input "Search" at bounding box center [296, 117] width 268 height 9
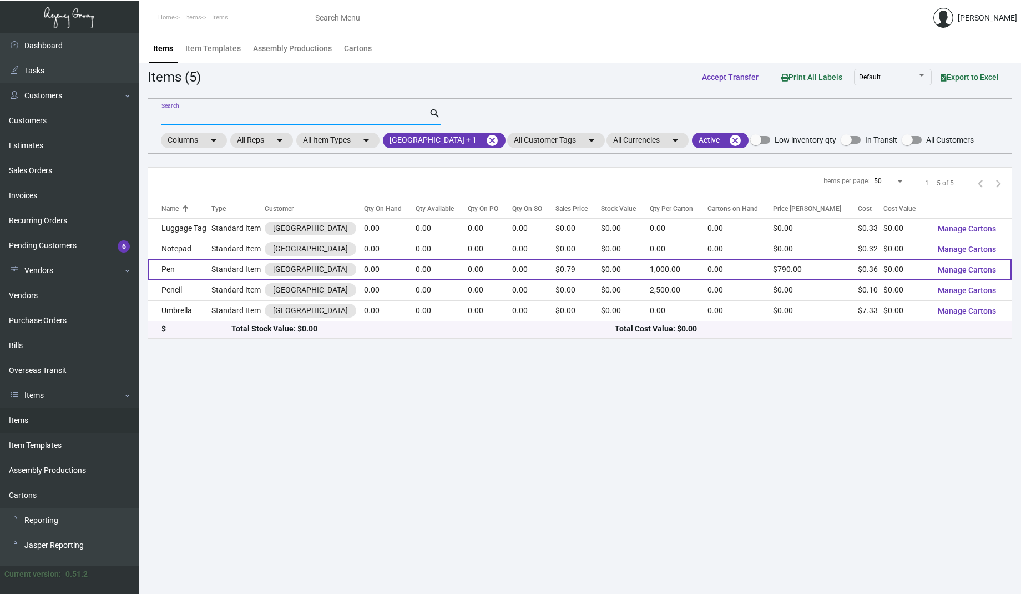
click at [172, 274] on td "Pen" at bounding box center [179, 269] width 63 height 21
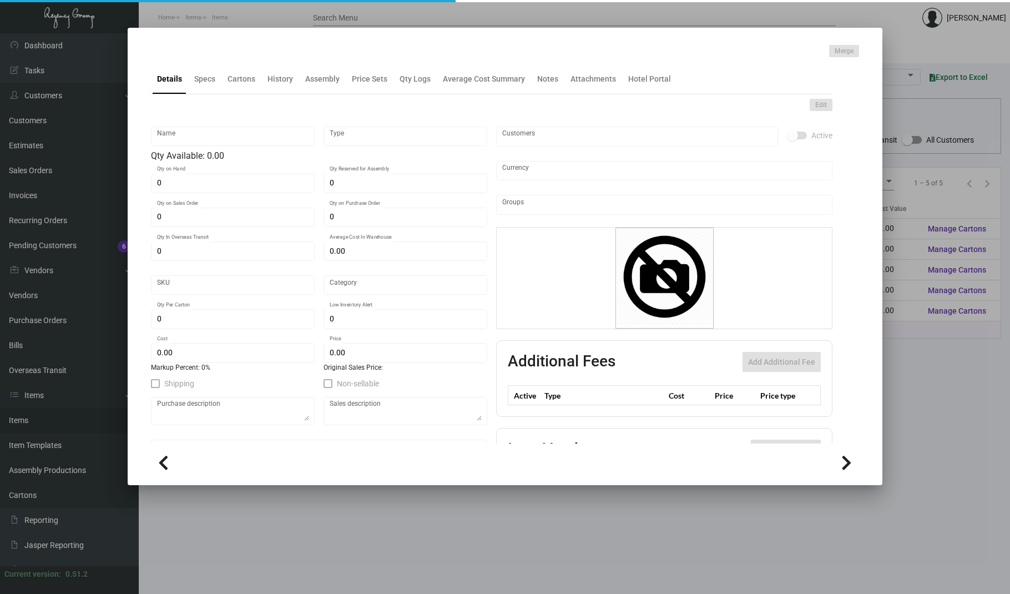
type input "Pen"
type input "Standard Item"
type input "$ 0.00"
type input "Overseas"
type input "1,000"
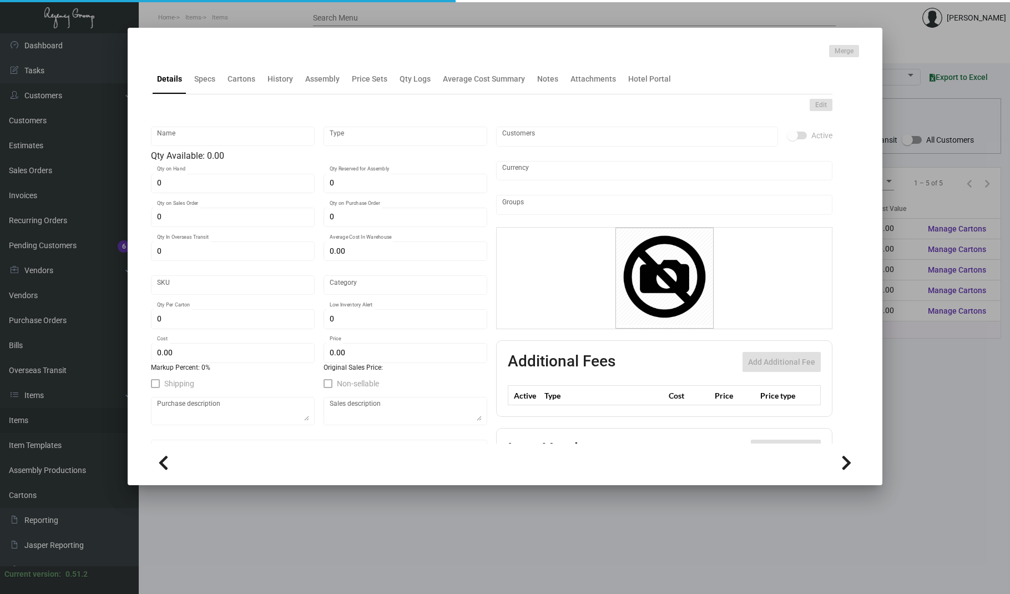
type input "$ 0.36"
type input "$ 0.79"
checkbox input "true"
type input "United States Dollar $"
click at [285, 57] on div "Merge" at bounding box center [505, 51] width 708 height 12
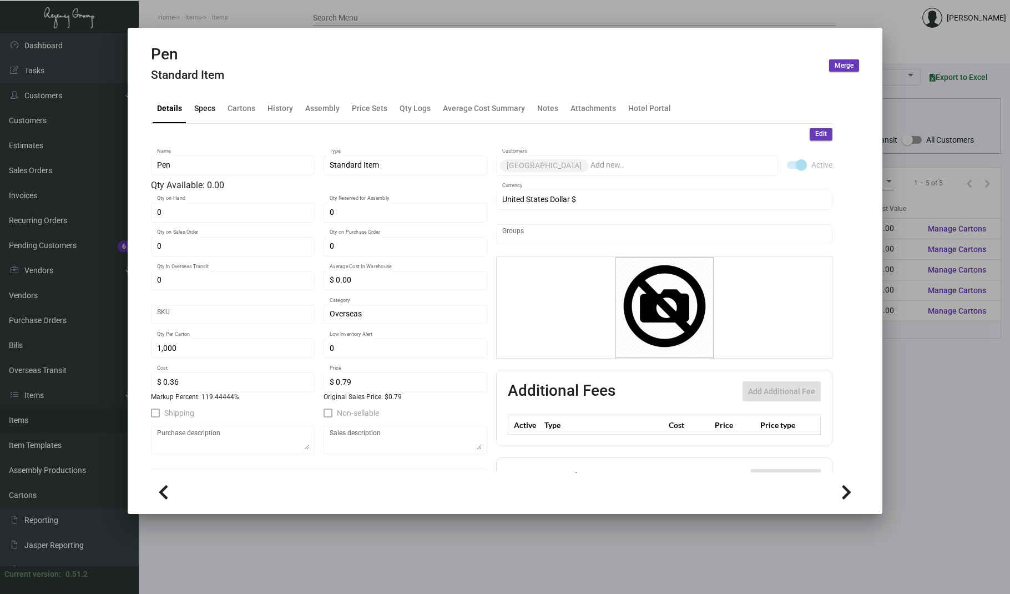
click at [208, 103] on div "Specs" at bounding box center [204, 108] width 21 height 12
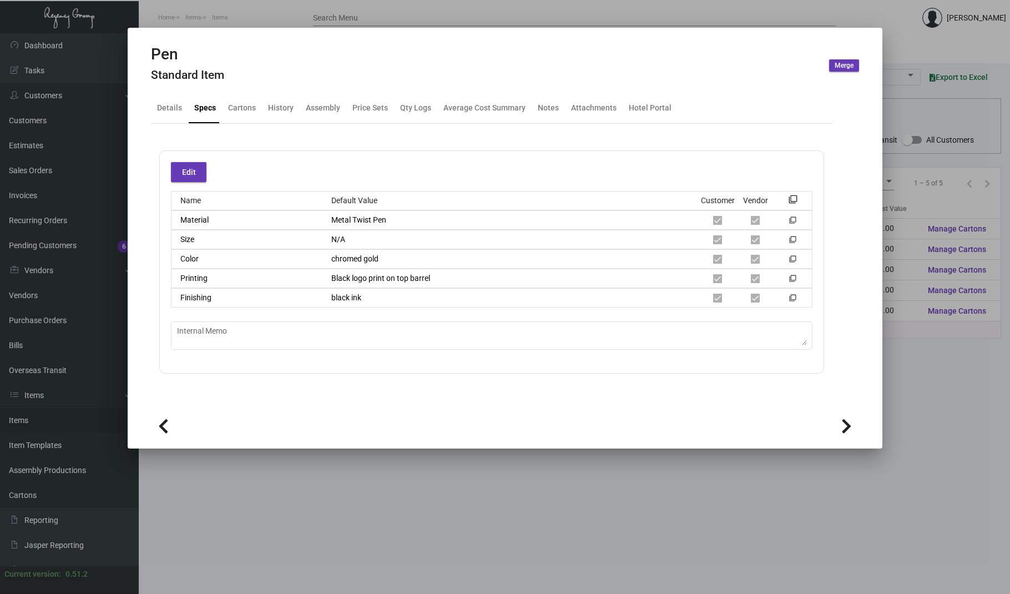
click at [411, 556] on div at bounding box center [505, 297] width 1010 height 594
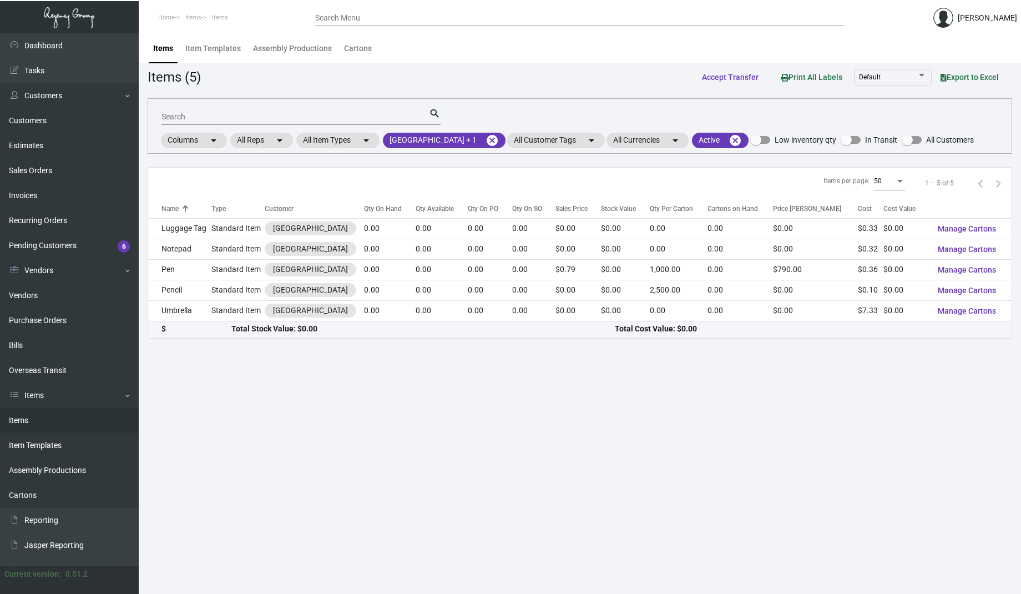
click at [472, 465] on main "Items Item Templates Assembly Productions Cartons Items (5) Accept Transfer Pri…" at bounding box center [580, 313] width 883 height 561
drag, startPoint x: 836, startPoint y: 406, endPoint x: 838, endPoint y: 385, distance: 21.7
click at [836, 407] on main "Items Item Templates Assembly Productions Cartons Items (5) Accept Transfer Pri…" at bounding box center [580, 313] width 883 height 561
